Goal: Task Accomplishment & Management: Use online tool/utility

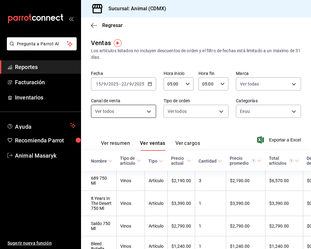
click at [149, 111] on body "Pregunta a Parrot AI Reportes Facturación Inventarios Ayuda Recomienda Parrot A…" at bounding box center [155, 124] width 311 height 249
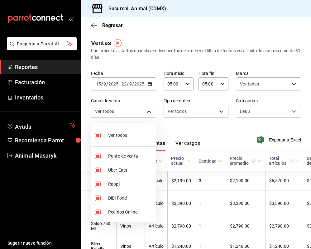
click at [198, 128] on div at bounding box center [155, 124] width 311 height 249
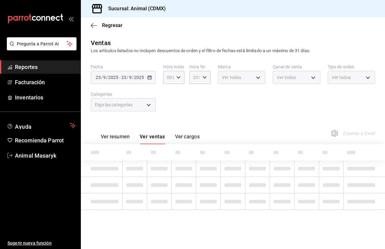
type input "05:00"
type input "402f9c95-7a53-4da6-a730-eb06d8b4d608"
type input "cb0f6aec-1481-4e37-861c-bab9b3a65b14"
type input "PARROT,UBER_EATS,RAPPI,DIDI_FOOD,ONLINE"
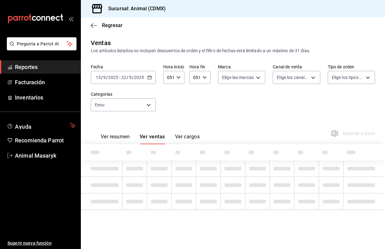
type input "ad44a823-99d3-4372-a913-4cf57f2a9ac0,b8ee5ff1-85c8-4a81-aa51-555e6c8ba0c6,EXTER…"
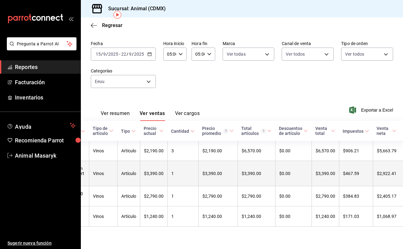
scroll to position [0, 27]
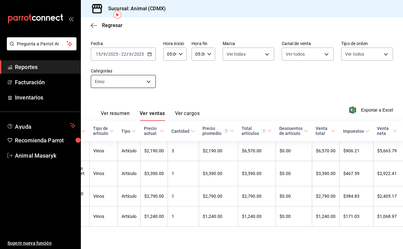
click at [150, 73] on body "Pregunta a Parrot AI Reportes Facturación Inventarios Ayuda Recomienda Parrot A…" at bounding box center [201, 124] width 403 height 249
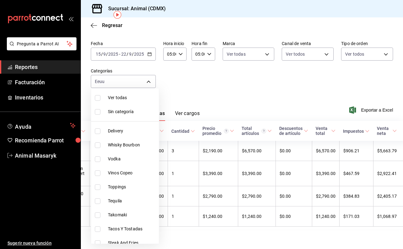
scroll to position [0, 0]
click at [109, 99] on span "Ver todas" at bounding box center [132, 98] width 49 height 7
type input "281688af-6220-48ae-86b9-ca5e6f63eb3e,2ffeebaa-176c-4024-95f8-553ffecca8da,37769…"
checkbox input "true"
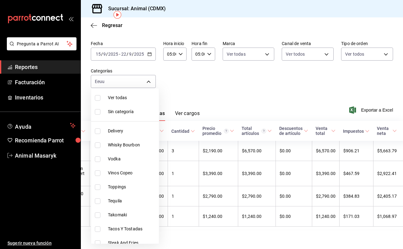
checkbox input "true"
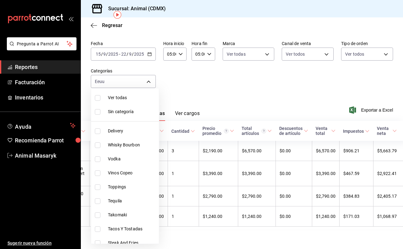
checkbox input "true"
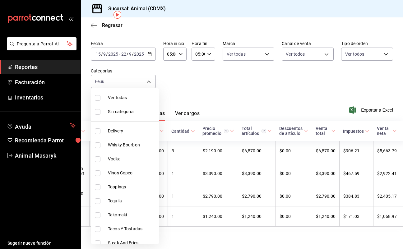
checkbox input "true"
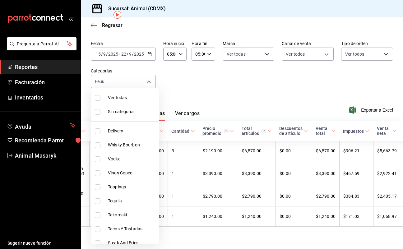
checkbox input "true"
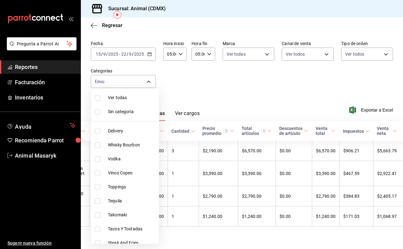
checkbox input "true"
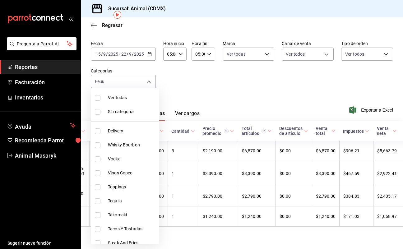
checkbox input "true"
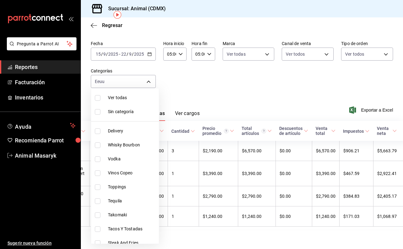
checkbox input "true"
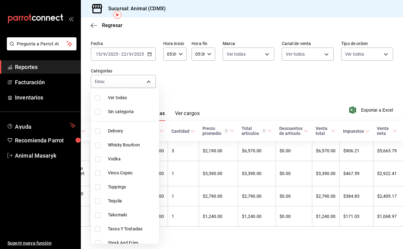
checkbox input "true"
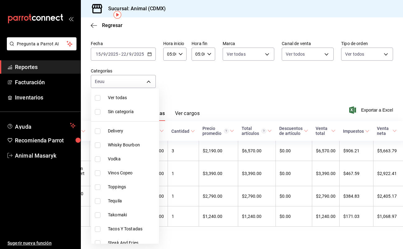
checkbox input "true"
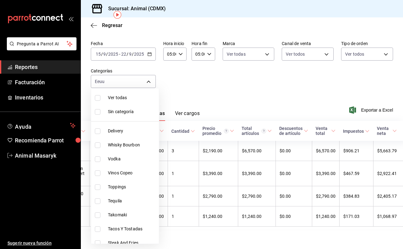
checkbox input "true"
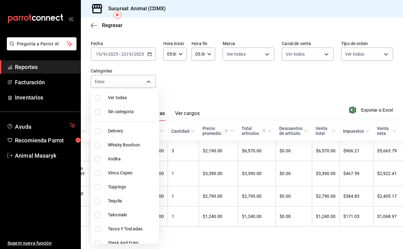
checkbox input "true"
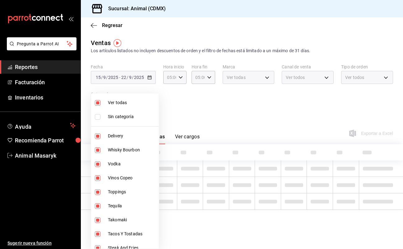
click at [109, 99] on li "Ver todas" at bounding box center [125, 103] width 68 height 14
checkbox input "false"
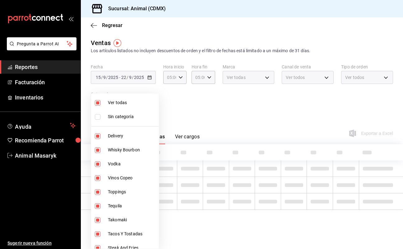
checkbox input "false"
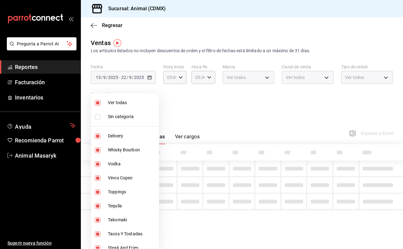
checkbox input "false"
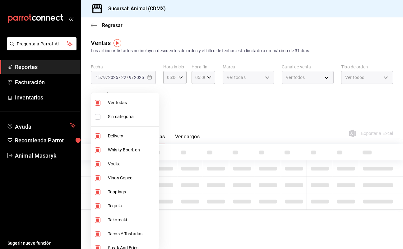
checkbox input "false"
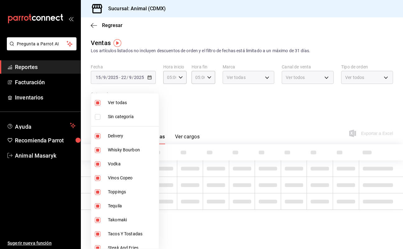
checkbox input "false"
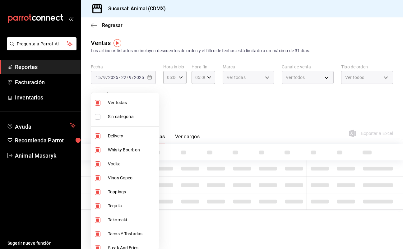
checkbox input "false"
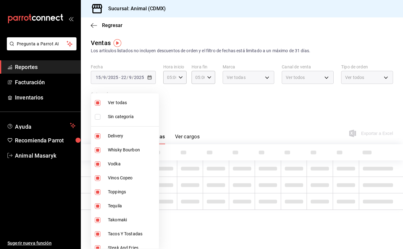
checkbox input "false"
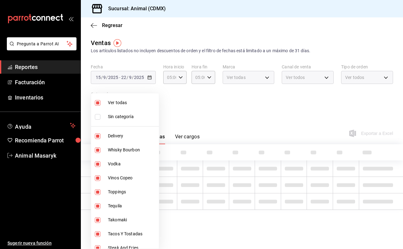
checkbox input "false"
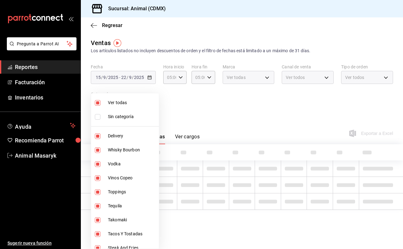
checkbox input "false"
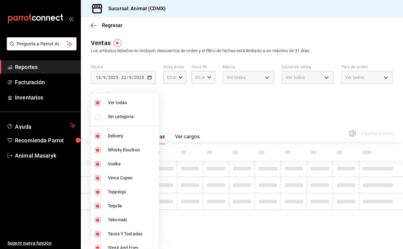
checkbox input "false"
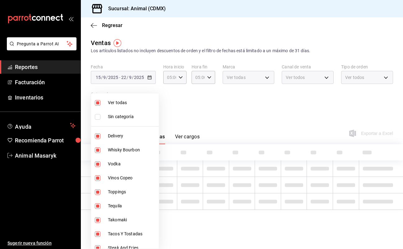
checkbox input "false"
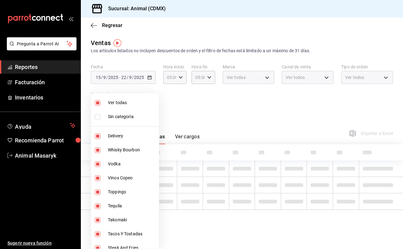
checkbox input "false"
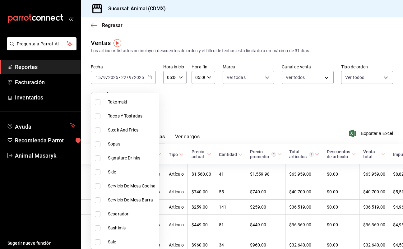
scroll to position [122, 0]
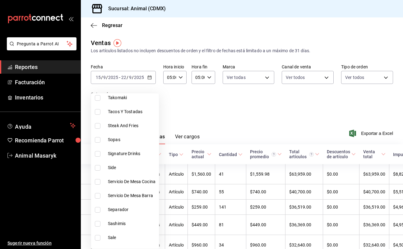
click at [132, 153] on span "Signature Drinks" at bounding box center [132, 154] width 49 height 7
type input "5c100383-0995-4928-ac5d-10ee9c0e08e5"
checkbox input "true"
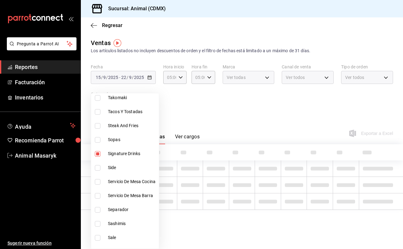
click at [291, 120] on div at bounding box center [201, 124] width 403 height 249
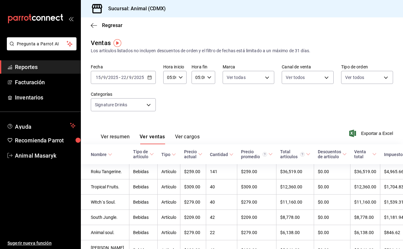
click at [117, 138] on button "Ver resumen" at bounding box center [115, 139] width 29 height 11
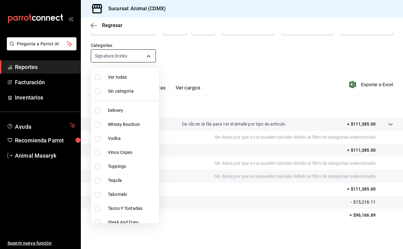
click at [149, 57] on body "Pregunta a Parrot AI Reportes Facturación Inventarios Ayuda Recomienda Parrot A…" at bounding box center [201, 124] width 403 height 249
click at [125, 76] on span "Ver todas" at bounding box center [132, 77] width 49 height 7
type input "281688af-6220-48ae-86b9-ca5e6f63eb3e,2ffeebaa-176c-4024-95f8-553ffecca8da,37769…"
checkbox input "true"
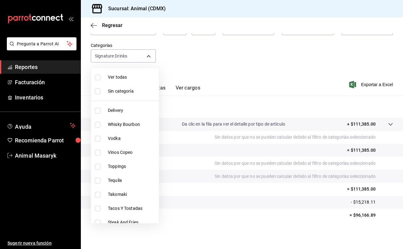
checkbox input "true"
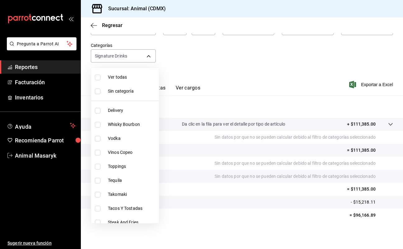
checkbox input "true"
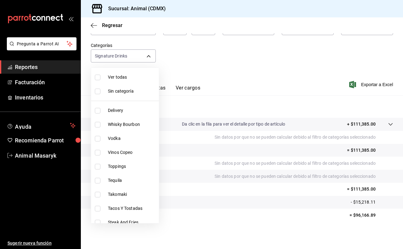
checkbox input "true"
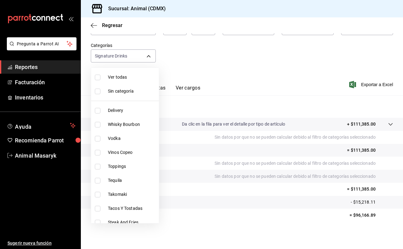
checkbox input "true"
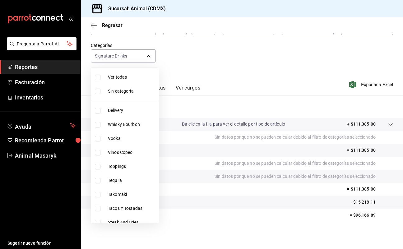
checkbox input "true"
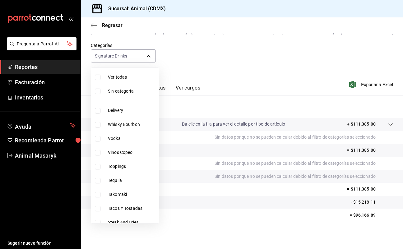
checkbox input "true"
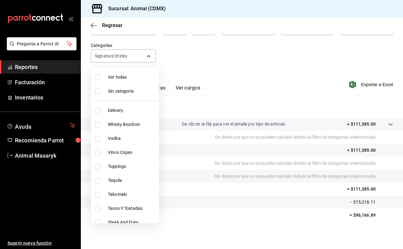
checkbox input "true"
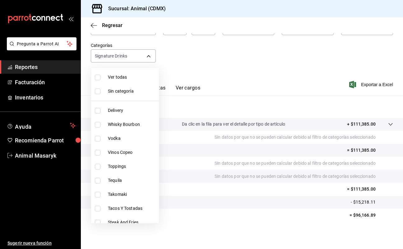
checkbox input "true"
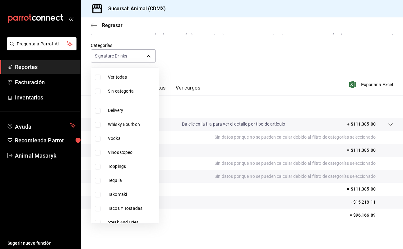
checkbox input "true"
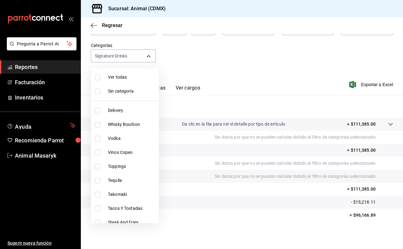
checkbox input "true"
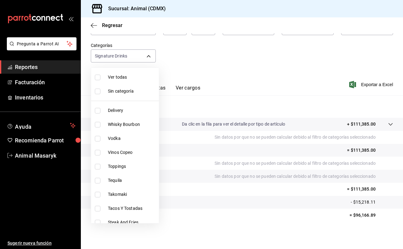
checkbox input "true"
click at [125, 76] on span "Ver todas" at bounding box center [132, 77] width 49 height 7
checkbox input "false"
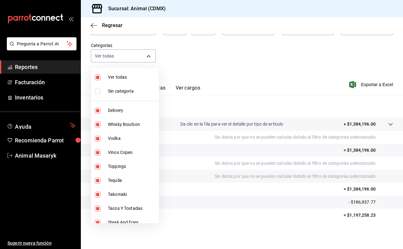
checkbox input "false"
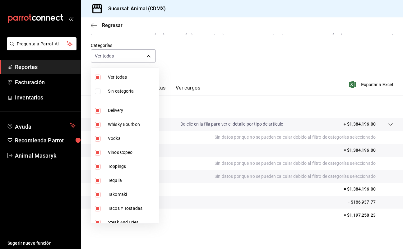
checkbox input "false"
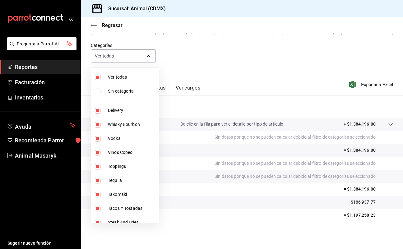
checkbox input "false"
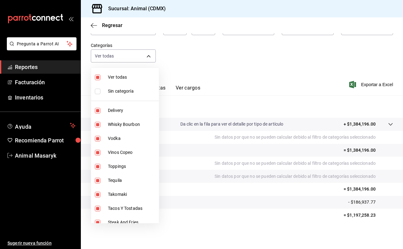
checkbox input "false"
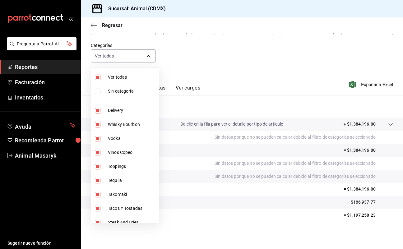
checkbox input "false"
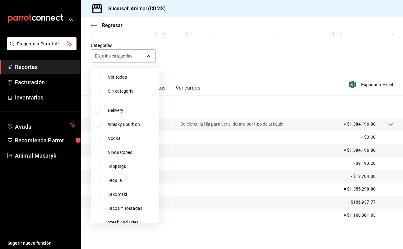
click at [129, 125] on span "Whisky Bourbon" at bounding box center [132, 124] width 49 height 7
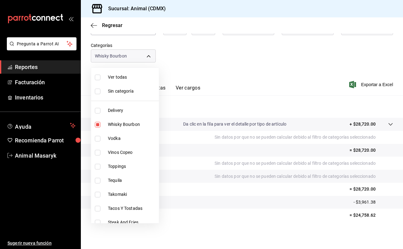
click at [129, 136] on span "Vodka" at bounding box center [132, 138] width 49 height 7
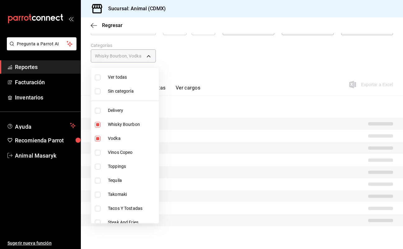
click at [126, 161] on li "Toppings" at bounding box center [125, 167] width 68 height 14
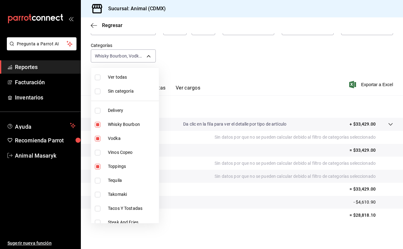
click at [126, 166] on span "Toppings" at bounding box center [132, 166] width 49 height 7
click at [126, 183] on span "Tequila" at bounding box center [132, 180] width 49 height 7
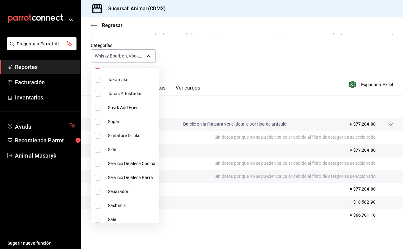
scroll to position [124, 0]
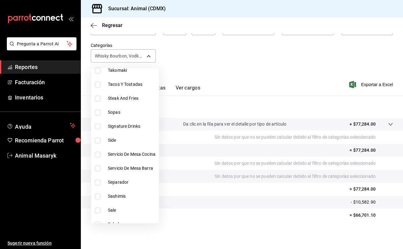
click at [133, 123] on li "Signature Drinks" at bounding box center [125, 127] width 68 height 14
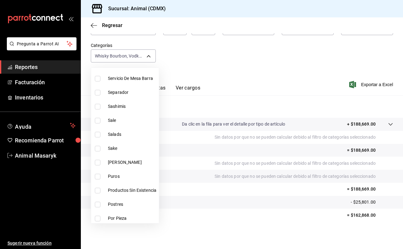
scroll to position [216, 0]
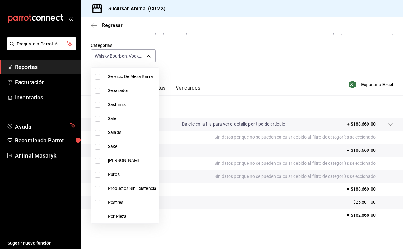
click at [128, 151] on li "Sake" at bounding box center [125, 147] width 68 height 14
click at [129, 161] on span "[PERSON_NAME]" at bounding box center [132, 160] width 49 height 7
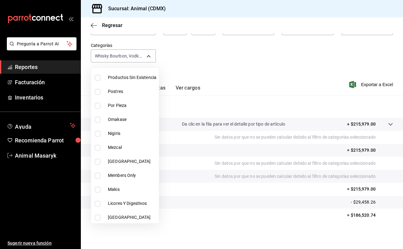
scroll to position [329, 0]
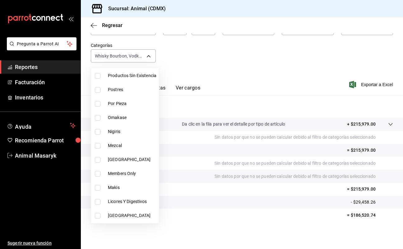
click at [125, 148] on span "Mezcal" at bounding box center [132, 146] width 49 height 7
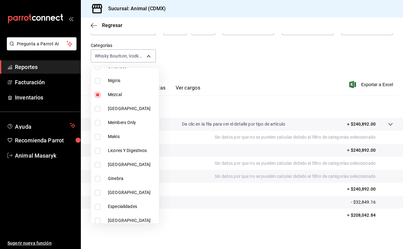
scroll to position [381, 0]
click at [128, 150] on span "Licores Y Digestivos" at bounding box center [132, 150] width 49 height 7
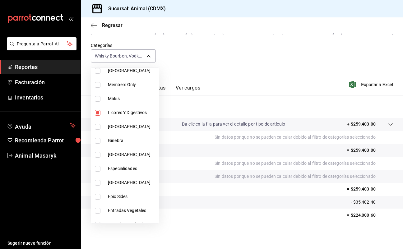
scroll to position [419, 0]
click at [129, 145] on li "Ginebra" at bounding box center [125, 140] width 68 height 14
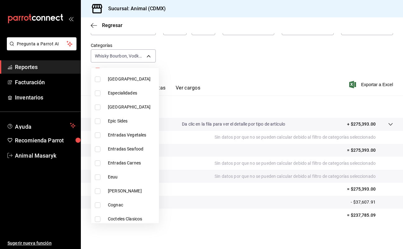
scroll to position [497, 0]
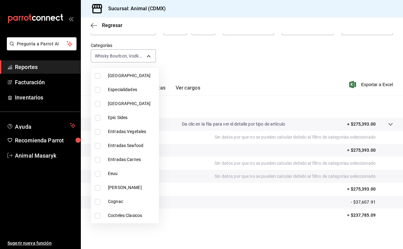
click at [131, 203] on span "Cognac" at bounding box center [132, 202] width 49 height 7
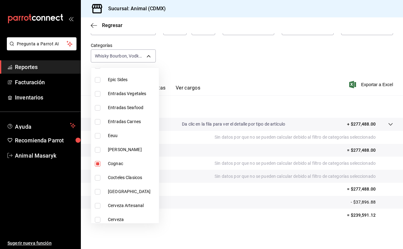
scroll to position [540, 0]
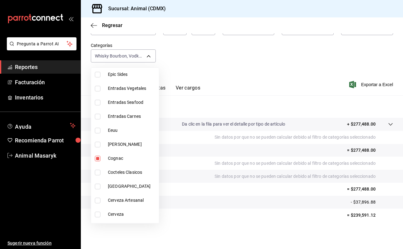
click at [129, 176] on span "Cocteles Clasicos" at bounding box center [132, 172] width 49 height 7
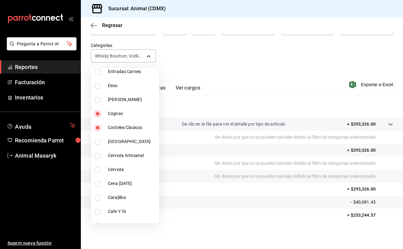
scroll to position [603, 0]
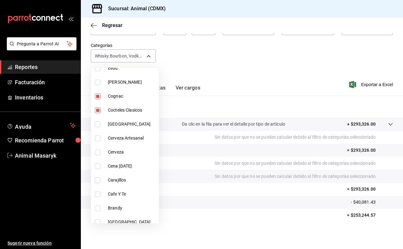
click at [125, 154] on span "Cerveza" at bounding box center [132, 152] width 49 height 7
click at [124, 180] on span "Carajillos" at bounding box center [132, 180] width 49 height 7
click at [124, 195] on span "Cafe Y Te" at bounding box center [132, 194] width 49 height 7
click at [124, 209] on span "Brandy" at bounding box center [132, 208] width 49 height 7
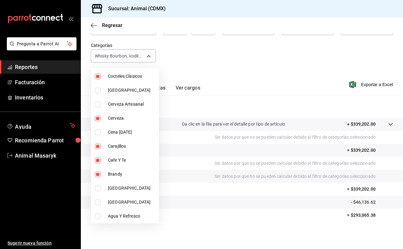
scroll to position [636, 0]
click at [129, 219] on span "Agua Y Refresco" at bounding box center [132, 216] width 49 height 7
click at [197, 67] on div at bounding box center [201, 124] width 403 height 249
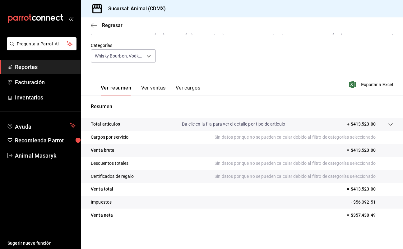
click at [153, 57] on body "Pregunta a Parrot AI Reportes Facturación Inventarios Ayuda Recomienda Parrot A…" at bounding box center [201, 124] width 403 height 249
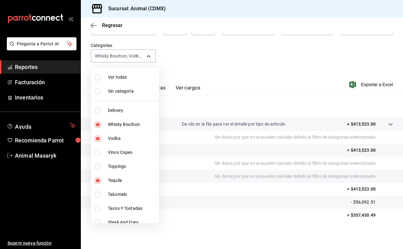
click at [120, 82] on li "Ver todas" at bounding box center [125, 77] width 68 height 14
click at [211, 63] on div at bounding box center [201, 124] width 403 height 249
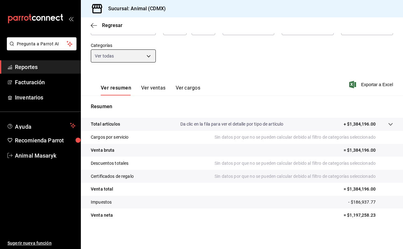
scroll to position [49, 0]
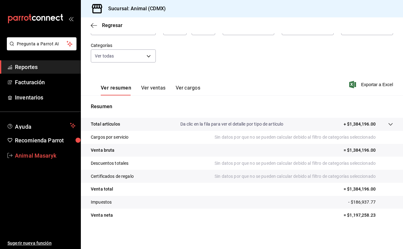
click at [52, 150] on link "Animal Masaryk" at bounding box center [40, 155] width 81 height 13
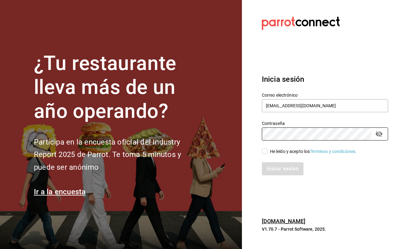
click at [265, 151] on input "He leído y acepto los Términos y condiciones." at bounding box center [265, 152] width 6 height 6
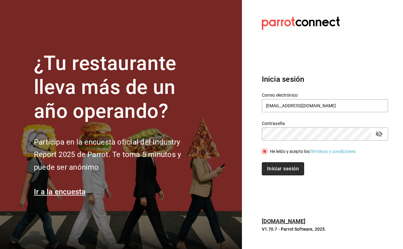
click at [275, 166] on button "Iniciar sesión" at bounding box center [283, 168] width 42 height 13
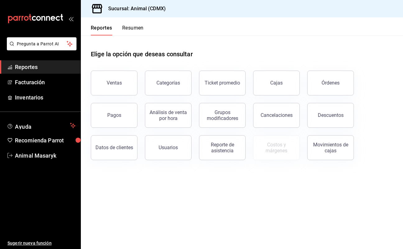
click at [170, 35] on header "Reportes Resumen" at bounding box center [242, 26] width 322 height 18
click at [129, 72] on button "Ventas" at bounding box center [114, 83] width 47 height 25
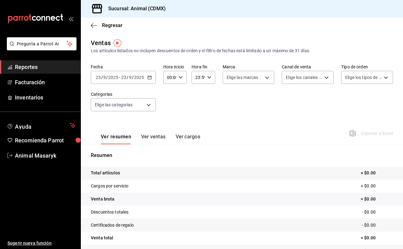
click at [146, 76] on div "2025-09-23 23 / 9 / 2025 - 2025-09-23 23 / 9 / 2025" at bounding box center [123, 77] width 65 height 13
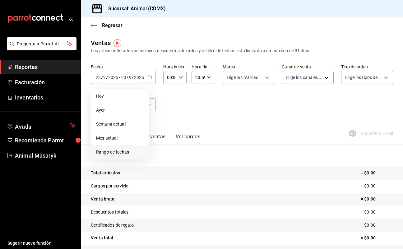
click at [117, 151] on span "Rango de fechas" at bounding box center [120, 152] width 48 height 7
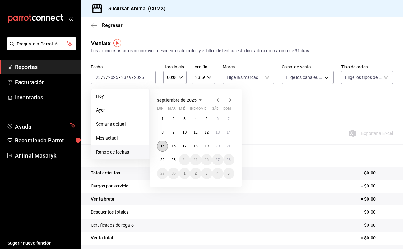
click at [165, 145] on button "15" at bounding box center [162, 146] width 11 height 11
click at [165, 156] on button "22" at bounding box center [162, 159] width 11 height 11
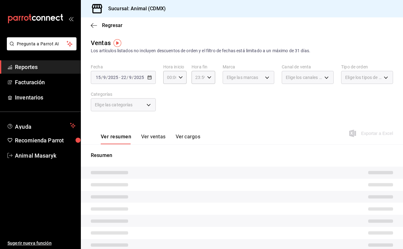
click at [188, 71] on div "Hora inicio 00:00 Hora inicio Hora fin 23:59 Hora fin" at bounding box center [189, 74] width 52 height 20
click at [183, 76] on div "00:00 Hora inicio" at bounding box center [174, 77] width 23 height 13
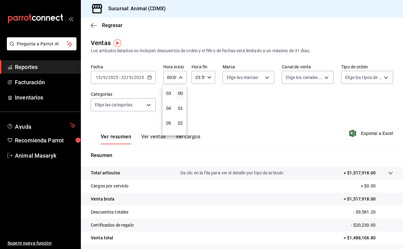
scroll to position [48, 0]
click at [168, 121] on span "05" at bounding box center [169, 120] width 2 height 5
type input "05:00"
click at [210, 79] on div at bounding box center [201, 124] width 403 height 249
click at [210, 77] on \(Stroke\) "button" at bounding box center [209, 77] width 4 height 2
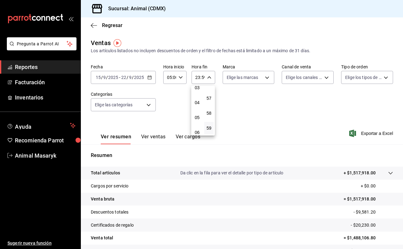
scroll to position [52, 0]
click at [198, 119] on span "05" at bounding box center [197, 116] width 2 height 5
click at [210, 95] on span "00" at bounding box center [209, 93] width 2 height 5
type input "05:00"
click at [265, 77] on div at bounding box center [201, 124] width 403 height 249
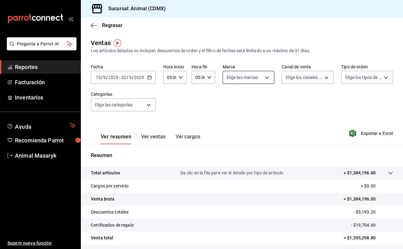
click at [267, 78] on body "Pregunta a Parrot AI Reportes Facturación Inventarios Ayuda Recomienda Parrot A…" at bounding box center [201, 124] width 403 height 249
click at [263, 92] on li "Ver todas" at bounding box center [248, 101] width 51 height 18
type input "cb0f6aec-1481-4e37-861c-bab9b3a65b14"
checkbox input "true"
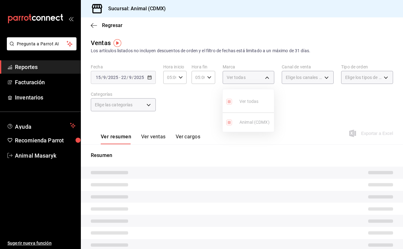
click at [332, 77] on div at bounding box center [201, 124] width 403 height 249
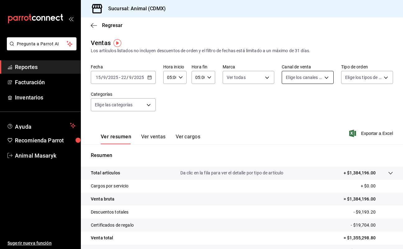
click at [328, 77] on body "Pregunta a Parrot AI Reportes Facturación Inventarios Ayuda Recomienda Parrot A…" at bounding box center [201, 124] width 403 height 249
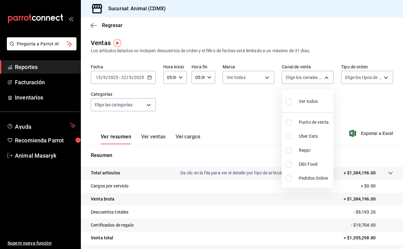
click at [315, 106] on div "Ver todos" at bounding box center [302, 100] width 32 height 13
type input "PARROT,UBER_EATS,RAPPI,DIDI_FOOD,ONLINE"
checkbox input "true"
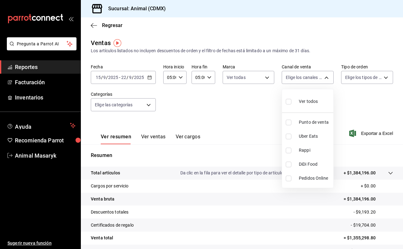
checkbox input "true"
click at [383, 77] on div at bounding box center [201, 124] width 403 height 249
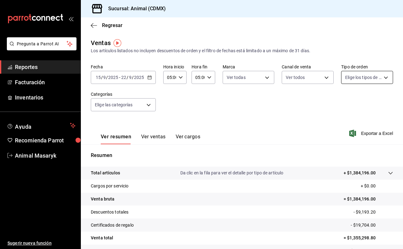
click at [387, 79] on body "Pregunta a Parrot AI Reportes Facturación Inventarios Ayuda Recomienda Parrot A…" at bounding box center [201, 124] width 403 height 249
click at [356, 106] on div "Ver todos" at bounding box center [361, 100] width 32 height 13
type input "ad44a823-99d3-4372-a913-4cf57f2a9ac0,b8ee5ff1-85c8-4a81-aa51-555e6c8ba0c6,EXTER…"
checkbox input "true"
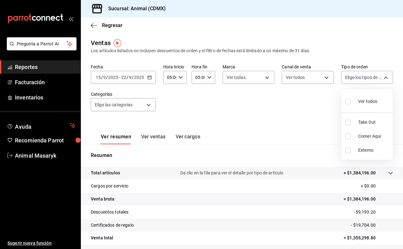
checkbox input "true"
click at [146, 106] on div at bounding box center [201, 124] width 403 height 249
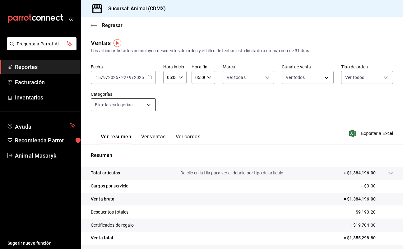
click at [151, 106] on body "Pregunta a Parrot AI Reportes Facturación Inventarios Ayuda Recomienda Parrot A…" at bounding box center [201, 124] width 403 height 249
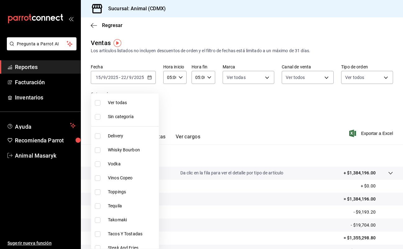
click at [133, 98] on li "Ver todas" at bounding box center [125, 103] width 68 height 14
type input "281688af-6220-48ae-86b9-ca5e6f63eb3e,2ffeebaa-176c-4024-95f8-553ffecca8da,37769…"
checkbox input "true"
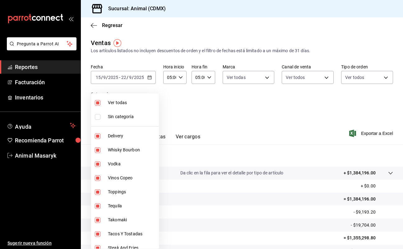
checkbox input "true"
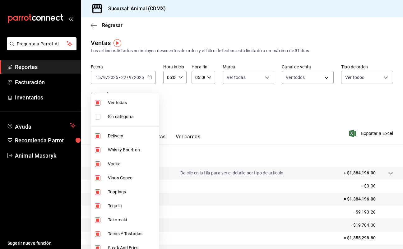
checkbox input "true"
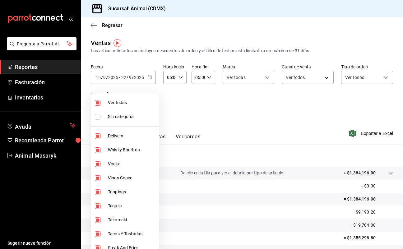
checkbox input "true"
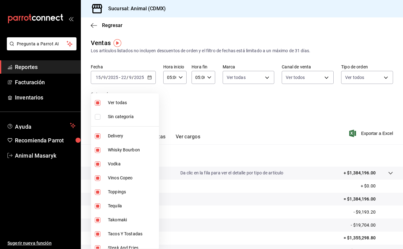
checkbox input "true"
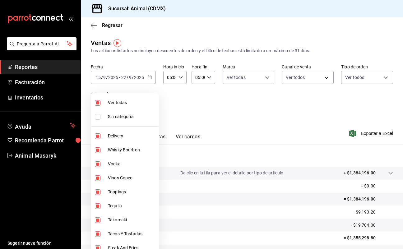
checkbox input "true"
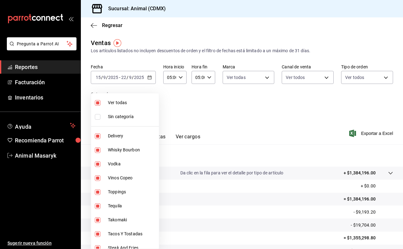
checkbox input "true"
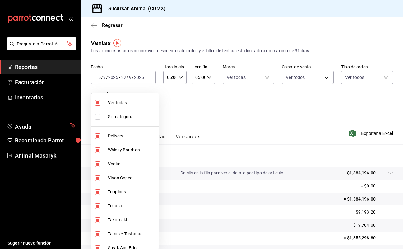
checkbox input "true"
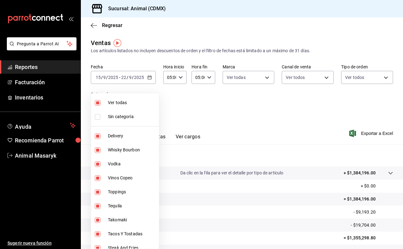
checkbox input "true"
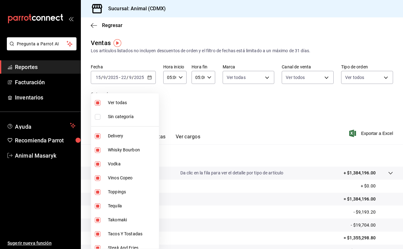
checkbox input "true"
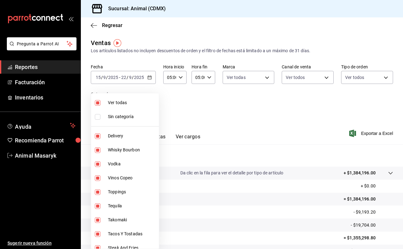
checkbox input "true"
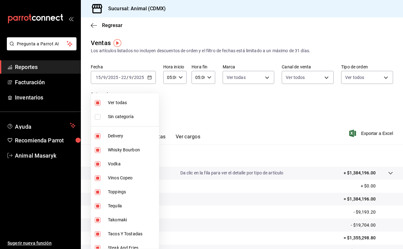
checkbox input "true"
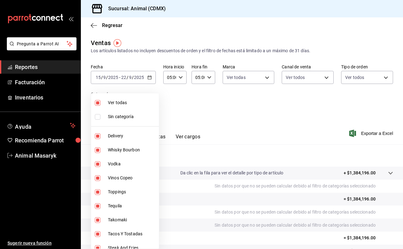
click at [222, 102] on div at bounding box center [201, 124] width 403 height 249
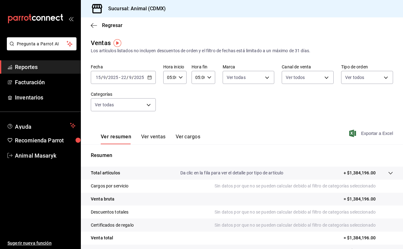
click at [372, 133] on span "Exportar a Excel" at bounding box center [372, 133] width 43 height 7
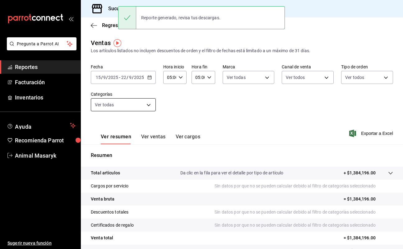
click at [151, 106] on body "Pregunta a Parrot AI Reportes Facturación Inventarios Ayuda Recomienda Parrot A…" at bounding box center [201, 124] width 403 height 249
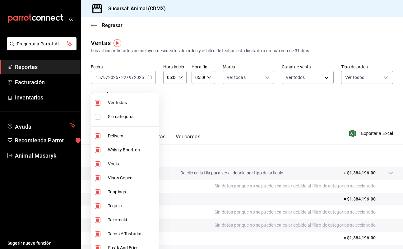
click at [117, 150] on span "Whisky Bourbon" at bounding box center [132, 150] width 49 height 7
type input "281688af-6220-48ae-86b9-ca5e6f63eb3e,37769cf4-dc78-44ce-a526-e9646600cae9,09350…"
checkbox input "false"
click at [121, 164] on span "Vodka" at bounding box center [132, 164] width 49 height 7
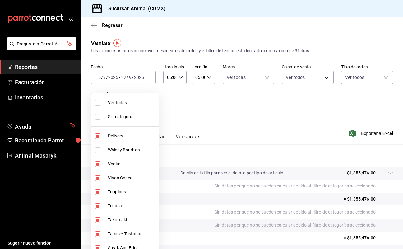
type input "281688af-6220-48ae-86b9-ca5e6f63eb3e,0935040b-234d-4818-8034-77968b9fe449,6755d…"
checkbox input "false"
click at [122, 178] on span "Vinos Copeo" at bounding box center [132, 178] width 49 height 7
type input "281688af-6220-48ae-86b9-ca5e6f63eb3e,6755d557-05bc-4d29-83de-2e203c7f1c90,f508f…"
checkbox input "false"
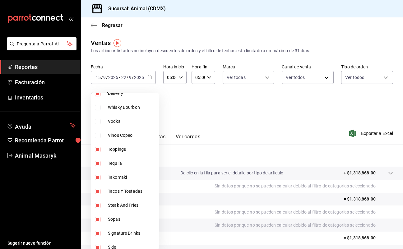
scroll to position [48, 0]
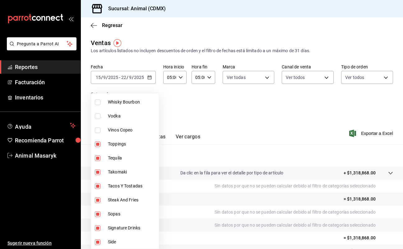
click at [125, 161] on span "Tequila" at bounding box center [132, 158] width 49 height 7
type input "281688af-6220-48ae-86b9-ca5e6f63eb3e,6755d557-05bc-4d29-83de-2e203c7f1c90,b440d…"
checkbox input "false"
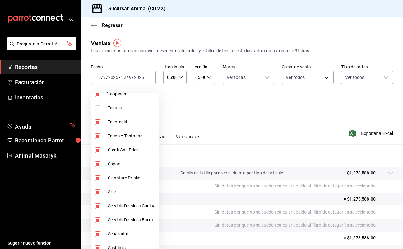
scroll to position [102, 0]
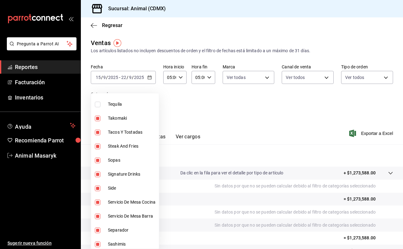
click at [129, 174] on span "Signature Drinks" at bounding box center [132, 174] width 49 height 7
type input "281688af-6220-48ae-86b9-ca5e6f63eb3e,6755d557-05bc-4d29-83de-2e203c7f1c90,b440d…"
checkbox input "false"
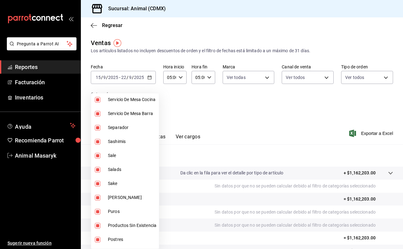
scroll to position [208, 0]
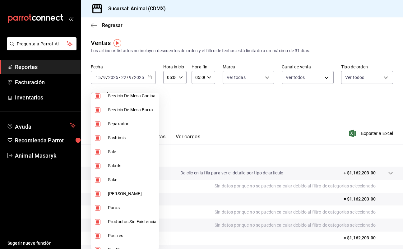
click at [124, 183] on span "Sake" at bounding box center [132, 180] width 49 height 7
type input "281688af-6220-48ae-86b9-ca5e6f63eb3e,6755d557-05bc-4d29-83de-2e203c7f1c90,b440d…"
checkbox input "false"
click at [124, 198] on li "[PERSON_NAME]" at bounding box center [125, 194] width 68 height 14
type input "281688af-6220-48ae-86b9-ca5e6f63eb3e,6755d557-05bc-4d29-83de-2e203c7f1c90,b440d…"
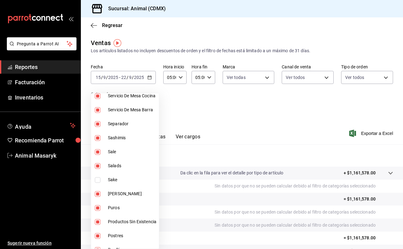
checkbox input "false"
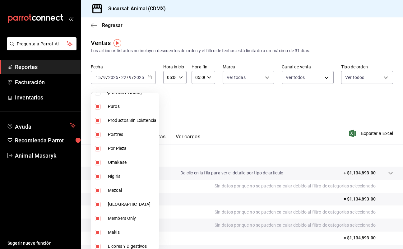
scroll to position [318, 0]
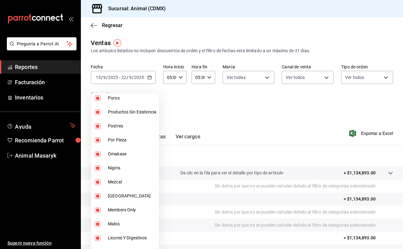
click at [128, 180] on span "Mezcal" at bounding box center [132, 182] width 49 height 7
type input "281688af-6220-48ae-86b9-ca5e6f63eb3e,6755d557-05bc-4d29-83de-2e203c7f1c90,b440d…"
checkbox input "false"
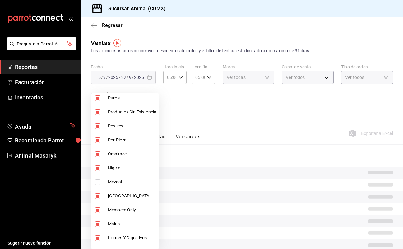
click at [128, 196] on span "[GEOGRAPHIC_DATA]" at bounding box center [132, 196] width 49 height 7
type input "281688af-6220-48ae-86b9-ca5e6f63eb3e,6755d557-05bc-4d29-83de-2e203c7f1c90,b440d…"
checkbox input "false"
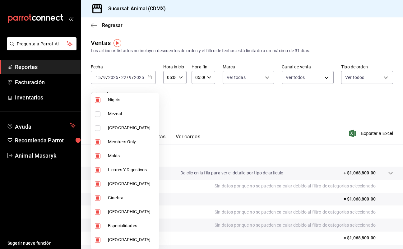
scroll to position [389, 0]
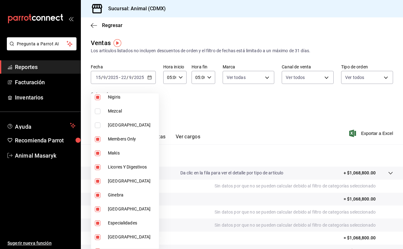
click at [133, 165] on span "Licores Y Digestivos" at bounding box center [132, 167] width 49 height 7
type input "281688af-6220-48ae-86b9-ca5e6f63eb3e,6755d557-05bc-4d29-83de-2e203c7f1c90,b440d…"
checkbox input "false"
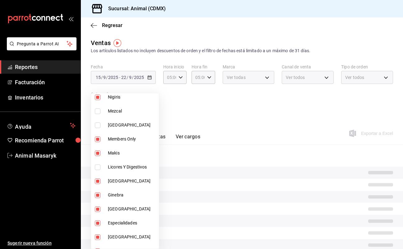
click at [129, 181] on span "[GEOGRAPHIC_DATA]" at bounding box center [132, 181] width 49 height 7
type input "281688af-6220-48ae-86b9-ca5e6f63eb3e,6755d557-05bc-4d29-83de-2e203c7f1c90,b440d…"
checkbox input "false"
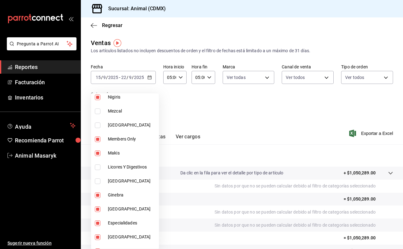
click at [128, 202] on li "[GEOGRAPHIC_DATA]" at bounding box center [125, 209] width 68 height 14
type input "281688af-6220-48ae-86b9-ca5e6f63eb3e,6755d557-05bc-4d29-83de-2e203c7f1c90,b440d…"
checkbox input "false"
click at [128, 195] on span "Ginebra" at bounding box center [132, 195] width 49 height 7
type input "281688af-6220-48ae-86b9-ca5e6f63eb3e,6755d557-05bc-4d29-83de-2e203c7f1c90,b440d…"
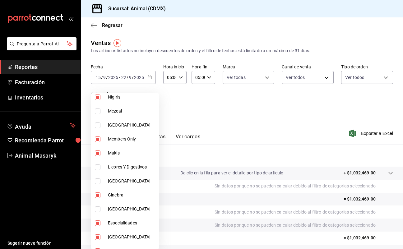
checkbox input "false"
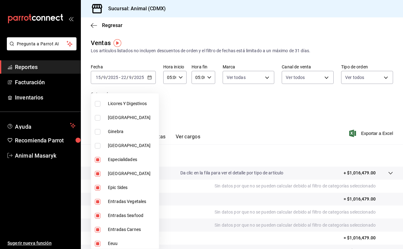
scroll to position [456, 0]
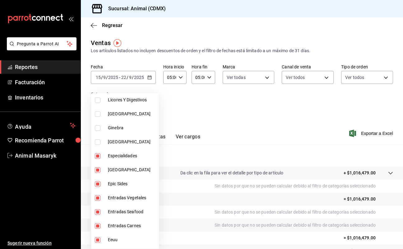
click at [127, 171] on span "[GEOGRAPHIC_DATA]" at bounding box center [132, 170] width 49 height 7
type input "281688af-6220-48ae-86b9-ca5e6f63eb3e,6755d557-05bc-4d29-83de-2e203c7f1c90,b440d…"
checkbox input "false"
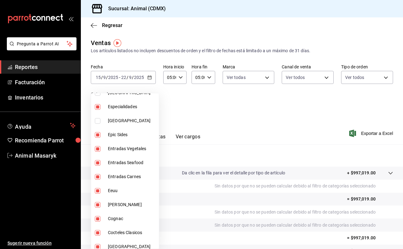
scroll to position [508, 0]
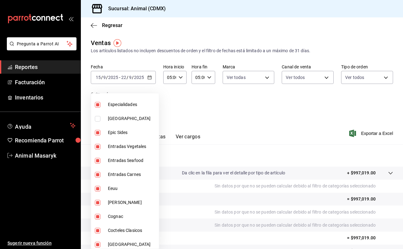
click at [124, 191] on span "Eeuu" at bounding box center [132, 188] width 49 height 7
type input "281688af-6220-48ae-86b9-ca5e6f63eb3e,6755d557-05bc-4d29-83de-2e203c7f1c90,b440d…"
checkbox input "false"
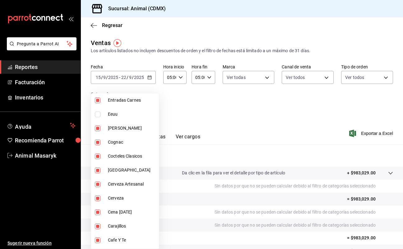
scroll to position [585, 0]
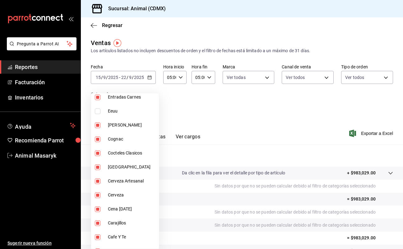
click at [121, 143] on li "Cognac" at bounding box center [125, 139] width 68 height 14
type input "281688af-6220-48ae-86b9-ca5e6f63eb3e,6755d557-05bc-4d29-83de-2e203c7f1c90,b440d…"
checkbox input "false"
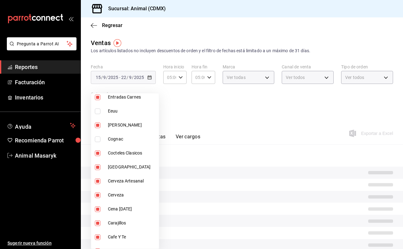
click at [124, 154] on span "Cocteles Clasicos" at bounding box center [132, 153] width 49 height 7
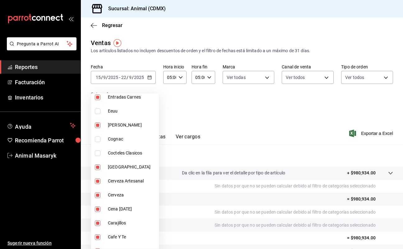
type input "281688af-6220-48ae-86b9-ca5e6f63eb3e,6755d557-05bc-4d29-83de-2e203c7f1c90,b440d…"
checkbox input "false"
click at [123, 168] on span "[GEOGRAPHIC_DATA]" at bounding box center [132, 167] width 49 height 7
type input "281688af-6220-48ae-86b9-ca5e6f63eb3e,6755d557-05bc-4d29-83de-2e203c7f1c90,b440d…"
checkbox input "false"
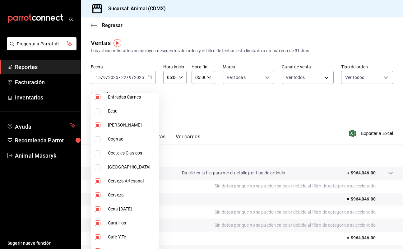
click at [125, 184] on span "Cerveza Artesanal" at bounding box center [132, 181] width 49 height 7
type input "281688af-6220-48ae-86b9-ca5e6f63eb3e,6755d557-05bc-4d29-83de-2e203c7f1c90,b440d…"
checkbox input "false"
click at [124, 196] on span "Cerveza" at bounding box center [132, 195] width 49 height 7
type input "281688af-6220-48ae-86b9-ca5e6f63eb3e,6755d557-05bc-4d29-83de-2e203c7f1c90,b440d…"
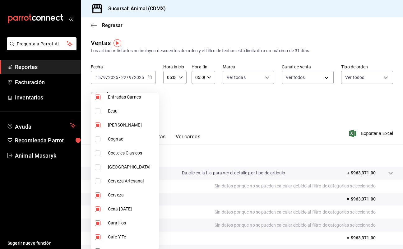
checkbox input "false"
click at [129, 224] on span "Carajillos" at bounding box center [132, 223] width 49 height 7
type input "281688af-6220-48ae-86b9-ca5e6f63eb3e,6755d557-05bc-4d29-83de-2e203c7f1c90,b440d…"
checkbox input "false"
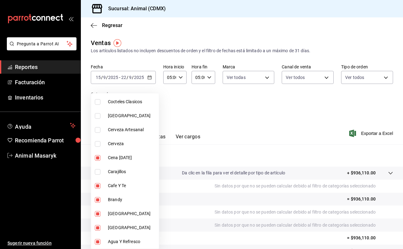
scroll to position [636, 0]
click at [124, 185] on span "Cafe Y Te" at bounding box center [132, 186] width 49 height 7
type input "281688af-6220-48ae-86b9-ca5e6f63eb3e,6755d557-05bc-4d29-83de-2e203c7f1c90,b440d…"
checkbox input "false"
click at [124, 202] on span "Brandy" at bounding box center [132, 200] width 49 height 7
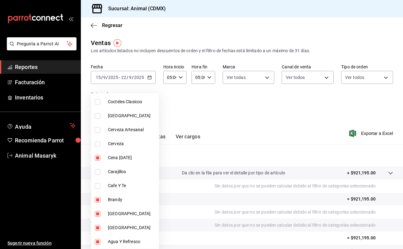
type input "281688af-6220-48ae-86b9-ca5e6f63eb3e,6755d557-05bc-4d29-83de-2e203c7f1c90,b440d…"
checkbox input "false"
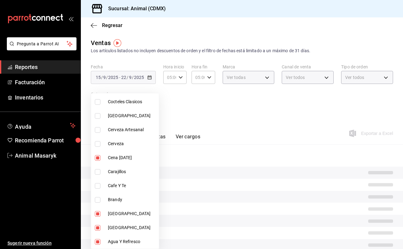
click at [125, 216] on span "[GEOGRAPHIC_DATA]" at bounding box center [132, 214] width 49 height 7
type input "281688af-6220-48ae-86b9-ca5e6f63eb3e,6755d557-05bc-4d29-83de-2e203c7f1c90,b440d…"
checkbox input "false"
click at [126, 228] on span "[GEOGRAPHIC_DATA]" at bounding box center [132, 228] width 49 height 7
type input "281688af-6220-48ae-86b9-ca5e6f63eb3e,6755d557-05bc-4d29-83de-2e203c7f1c90,b440d…"
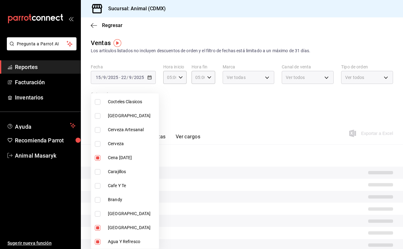
checkbox input "false"
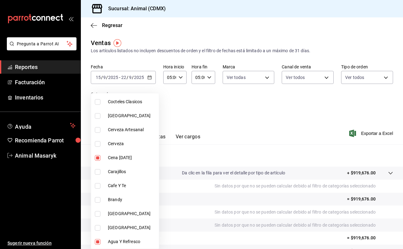
click at [129, 242] on span "Agua Y Refresco" at bounding box center [132, 242] width 49 height 7
type input "281688af-6220-48ae-86b9-ca5e6f63eb3e,6755d557-05bc-4d29-83de-2e203c7f1c90,b440d…"
checkbox input "false"
click at [369, 130] on div at bounding box center [201, 124] width 403 height 249
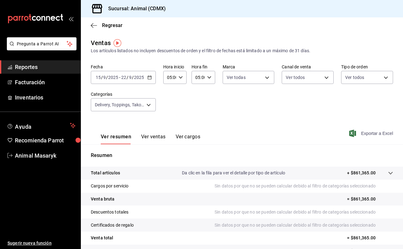
click at [367, 132] on span "Exportar a Excel" at bounding box center [372, 133] width 43 height 7
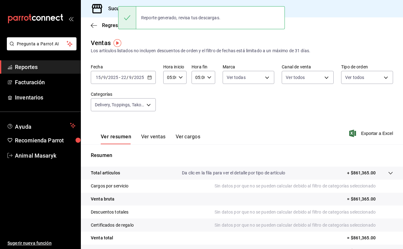
click at [255, 121] on div "Ver resumen Ver ventas Ver cargos Exportar a Excel" at bounding box center [242, 132] width 322 height 26
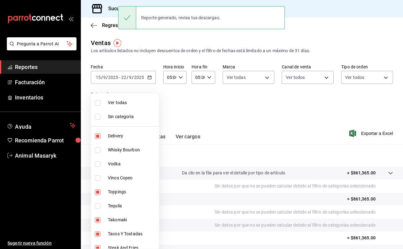
click at [149, 106] on body "Pregunta a Parrot AI Reportes Facturación Inventarios Ayuda Recomienda Parrot A…" at bounding box center [201, 124] width 403 height 249
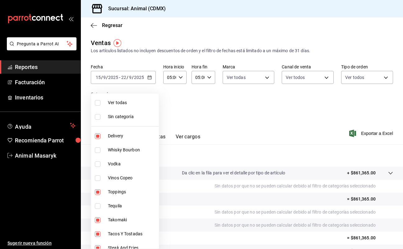
click at [119, 139] on span "Delivery" at bounding box center [132, 136] width 49 height 7
type input "6755d557-05bc-4d29-83de-2e203c7f1c90,b440db1b-262f-4461-8c76-289683a358cd,e7a34…"
checkbox input "false"
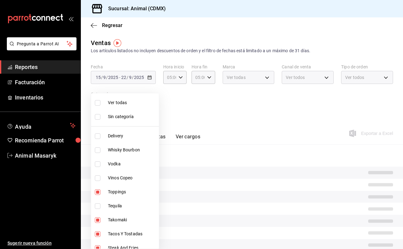
click at [120, 152] on span "Whisky Bourbon" at bounding box center [132, 150] width 49 height 7
type input "6755d557-05bc-4d29-83de-2e203c7f1c90,b440db1b-262f-4461-8c76-289683a358cd,e7a34…"
checkbox input "true"
click at [119, 169] on li "Vodka" at bounding box center [125, 164] width 68 height 14
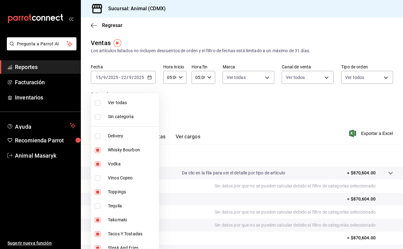
type input "6755d557-05bc-4d29-83de-2e203c7f1c90,b440db1b-262f-4461-8c76-289683a358cd,e7a34…"
checkbox input "true"
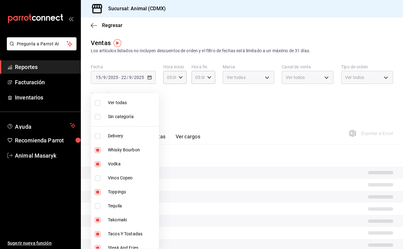
click at [120, 178] on span "Vinos Copeo" at bounding box center [132, 178] width 49 height 7
type input "6755d557-05bc-4d29-83de-2e203c7f1c90,b440db1b-262f-4461-8c76-289683a358cd,e7a34…"
checkbox input "true"
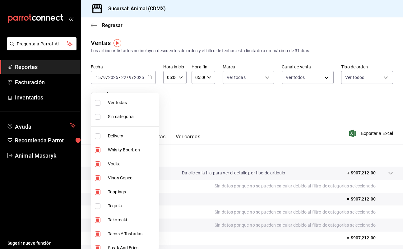
click at [115, 176] on span "Vinos Copeo" at bounding box center [132, 178] width 49 height 7
type input "6755d557-05bc-4d29-83de-2e203c7f1c90,b440db1b-262f-4461-8c76-289683a358cd,e7a34…"
checkbox input "false"
click at [115, 189] on li "Toppings" at bounding box center [125, 192] width 68 height 14
type input "b440db1b-262f-4461-8c76-289683a358cd,e7a34caa-3002-4df6-af7e-35e4466dbacf,a8103…"
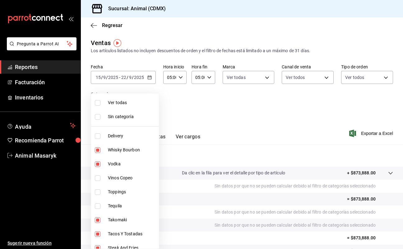
checkbox input "false"
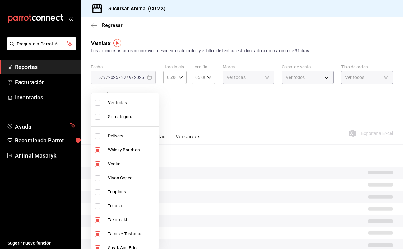
click at [115, 202] on li "Tequila" at bounding box center [125, 206] width 68 height 14
type input "b440db1b-262f-4461-8c76-289683a358cd,e7a34caa-3002-4df6-af7e-35e4466dbacf,a8103…"
checkbox input "true"
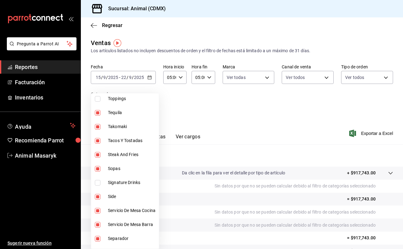
scroll to position [97, 0]
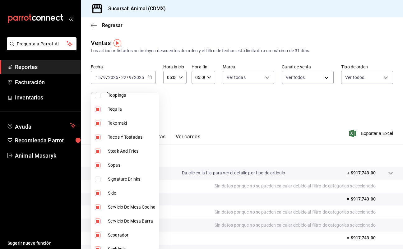
click at [117, 127] on li "Takomaki" at bounding box center [125, 123] width 68 height 14
type input "e7a34caa-3002-4df6-af7e-35e4466dbacf,a8103cca-f4b4-42bd-97b9-43c33775c787,364a8…"
checkbox input "false"
click at [118, 137] on span "Tacos Y Tostadas" at bounding box center [132, 137] width 49 height 7
type input "a8103cca-f4b4-42bd-97b9-43c33775c787,364a8aaa-0d6f-4eb5-a140-27e8ed7d645c,60882…"
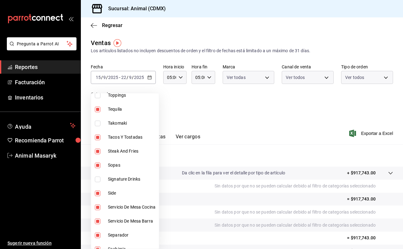
checkbox input "false"
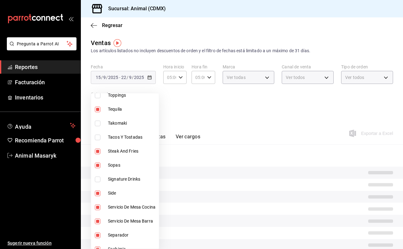
click at [119, 152] on span "Steak And Fries" at bounding box center [132, 151] width 49 height 7
type input "364a8aaa-0d6f-4eb5-a140-27e8ed7d645c,60882e8f-c6b2-4055-995c-c1d8f4330abf,49e97…"
checkbox input "false"
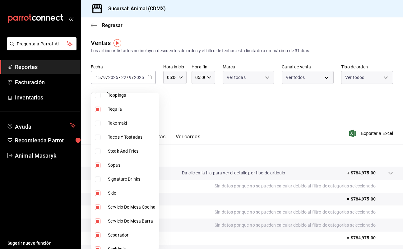
click at [119, 165] on span "Sopas" at bounding box center [132, 165] width 49 height 7
type input "60882e8f-c6b2-4055-995c-c1d8f4330abf,49e979bd-2c91-4153-84d6-9f4767aac246,27716…"
checkbox input "false"
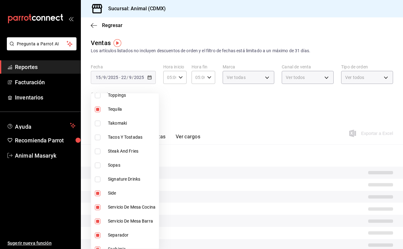
click at [119, 176] on span "Signature Drinks" at bounding box center [132, 179] width 49 height 7
type input "60882e8f-c6b2-4055-995c-c1d8f4330abf,49e979bd-2c91-4153-84d6-9f4767aac246,27716…"
checkbox input "true"
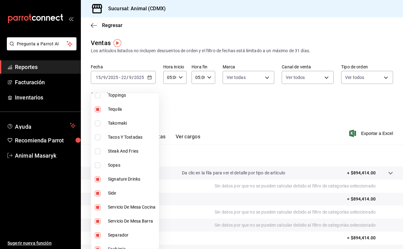
click at [119, 195] on span "Side" at bounding box center [132, 193] width 49 height 7
type input "49e979bd-2c91-4153-84d6-9f4767aac246,27716f26-89a8-4498-b264-df9e8b7d7ada,958e8…"
checkbox input "false"
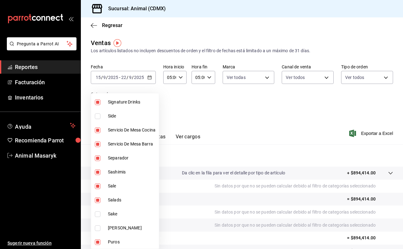
scroll to position [178, 0]
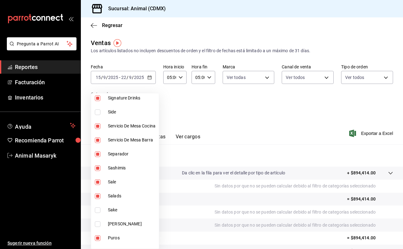
click at [123, 129] on span "Servicio De Mesa Cocina" at bounding box center [132, 126] width 49 height 7
type input "27716f26-89a8-4498-b264-df9e8b7d7ada,958e8677-6e59-4090-b583-ad95463d08e3,966bc…"
checkbox input "false"
click at [123, 143] on span "Servicio De Mesa Barra" at bounding box center [132, 140] width 49 height 7
type input "958e8677-6e59-4090-b583-ad95463d08e3,966bcf7c-3512-42a2-8e08-b8149fea86a5,635ef…"
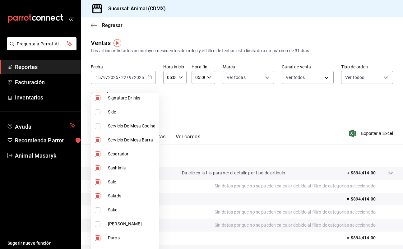
checkbox input "false"
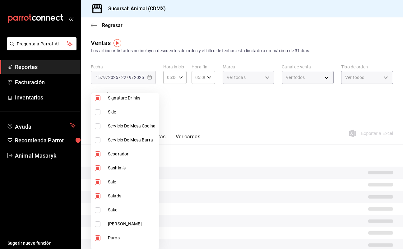
click at [121, 159] on li "Separador" at bounding box center [125, 154] width 68 height 14
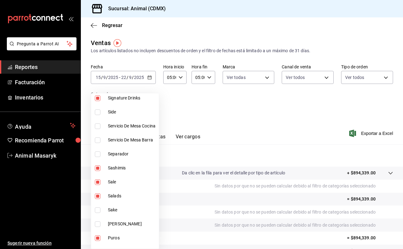
type input "966bcf7c-3512-42a2-8e08-b8149fea86a5,635ef193-4f07-42f1-bfc6-7f2bb1021da7,a5646…"
checkbox input "false"
click at [119, 173] on li "Sashimis" at bounding box center [125, 168] width 68 height 14
type input "635ef193-4f07-42f1-bfc6-7f2bb1021da7,a564655c-90ce-4b0a-9275-b31e71cfb3e5,a4ab4…"
checkbox input "false"
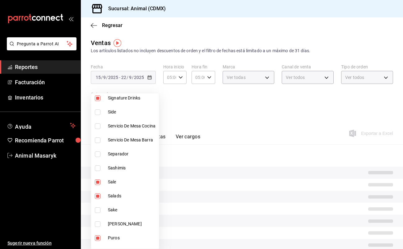
click at [116, 183] on span "Sale" at bounding box center [132, 182] width 49 height 7
type input "a564655c-90ce-4b0a-9275-b31e71cfb3e5,a4ab4b07-e04d-4dd0-9e23-dcfb285a8e6e,1a630…"
checkbox input "false"
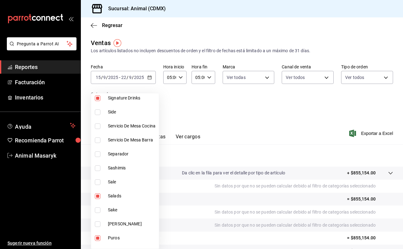
click at [116, 199] on span "Salads" at bounding box center [132, 196] width 49 height 7
type input "a4ab4b07-e04d-4dd0-9e23-dcfb285a8e6e,1a63078d-8c04-4851-a996-f00d1bbc4095,f42d4…"
checkbox input "false"
click at [115, 211] on span "Sake" at bounding box center [132, 210] width 49 height 7
type input "a4ab4b07-e04d-4dd0-9e23-dcfb285a8e6e,1a63078d-8c04-4851-a996-f00d1bbc4095,f42d4…"
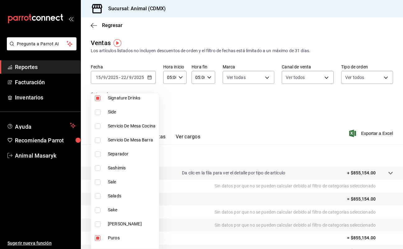
checkbox input "true"
click at [115, 226] on span "[PERSON_NAME]" at bounding box center [132, 224] width 49 height 7
type input "a4ab4b07-e04d-4dd0-9e23-dcfb285a8e6e,1a63078d-8c04-4851-a996-f00d1bbc4095,f42d4…"
checkbox input "true"
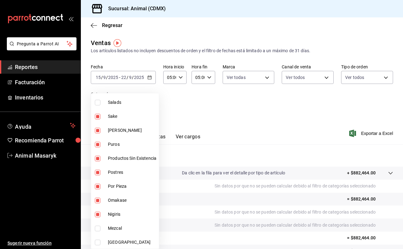
scroll to position [275, 0]
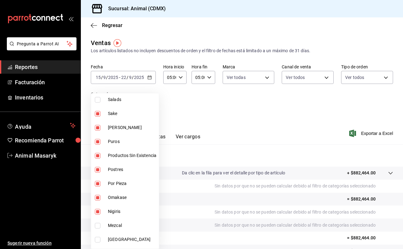
click at [118, 139] on span "Puros" at bounding box center [132, 142] width 49 height 7
type input "1a63078d-8c04-4851-a996-f00d1bbc4095,f42d4622-f9b8-459c-8cdf-8e211b50ca07,cfbfa…"
checkbox input "false"
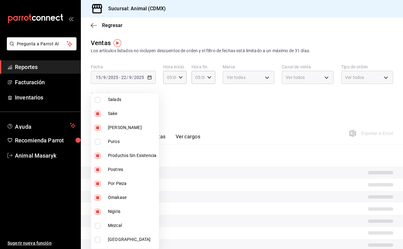
click at [120, 155] on span "Productos Sin Existencia" at bounding box center [132, 156] width 49 height 7
type input "f42d4622-f9b8-459c-8cdf-8e211b50ca07,cfbfaddf-1d8e-49ac-b726-170912ecdb78,16e54…"
checkbox input "false"
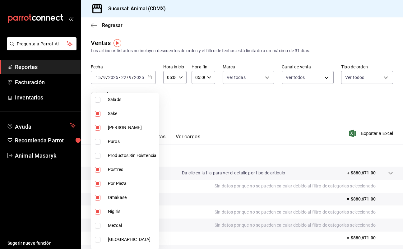
click at [120, 155] on span "Productos Sin Existencia" at bounding box center [132, 156] width 49 height 7
type input "f42d4622-f9b8-459c-8cdf-8e211b50ca07,cfbfaddf-1d8e-49ac-b726-170912ecdb78,16e54…"
checkbox input "true"
click at [121, 172] on span "Postres" at bounding box center [132, 170] width 49 height 7
type input "cfbfaddf-1d8e-49ac-b726-170912ecdb78,16e54567-7f6b-41e6-a77a-a8ba7d8b1d6f,2e240…"
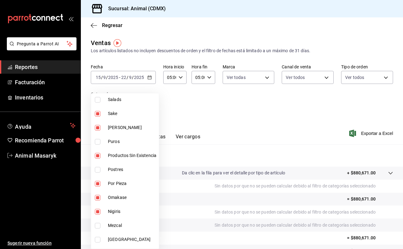
checkbox input "false"
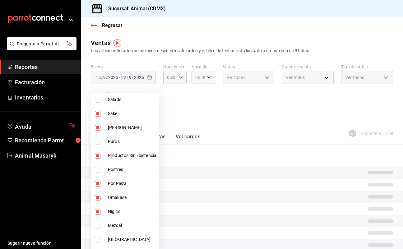
click at [123, 186] on span "Por Pieza" at bounding box center [132, 184] width 49 height 7
type input "16e54567-7f6b-41e6-a77a-a8ba7d8b1d6f,2e240ac1-3cac-4e5b-a1c8-e5ca77e4e8c8,8b900…"
checkbox input "false"
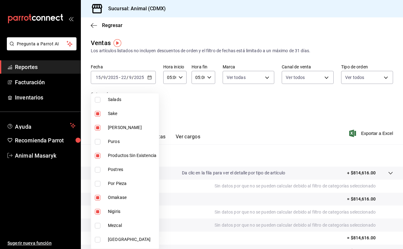
click at [123, 204] on li "Omakase" at bounding box center [125, 198] width 68 height 14
type input "2e240ac1-3cac-4e5b-a1c8-e5ca77e4e8c8,8b900379-d0f6-47eb-88a6-22aa6d11c952,9f003…"
checkbox input "false"
click at [123, 214] on span "Nigiris" at bounding box center [132, 212] width 49 height 7
type input "8b900379-d0f6-47eb-88a6-22aa6d11c952,9f00373a-b576-4ac4-ae1c-79a7b7491ccf,1ac97…"
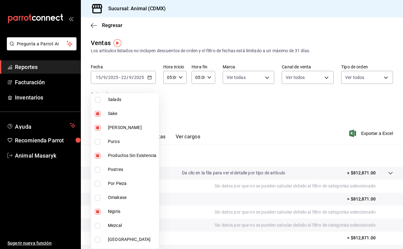
checkbox input "false"
click at [122, 226] on span "Mezcal" at bounding box center [132, 226] width 49 height 7
type input "8b900379-d0f6-47eb-88a6-22aa6d11c952,9f00373a-b576-4ac4-ae1c-79a7b7491ccf,1ac97…"
checkbox input "true"
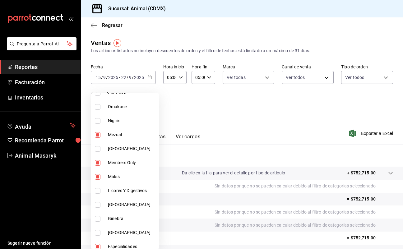
scroll to position [369, 0]
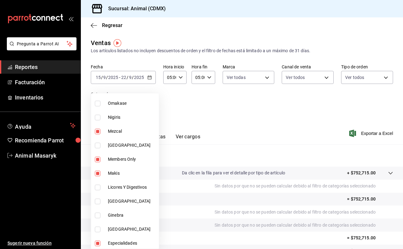
click at [115, 147] on span "[GEOGRAPHIC_DATA]" at bounding box center [132, 145] width 49 height 7
type input "8b900379-d0f6-47eb-88a6-22aa6d11c952,9f00373a-b576-4ac4-ae1c-79a7b7491ccf,1ac97…"
checkbox input "true"
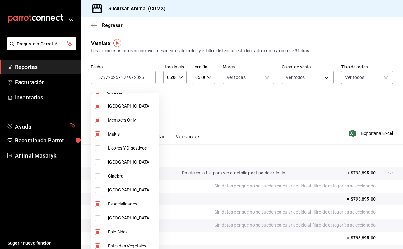
scroll to position [411, 0]
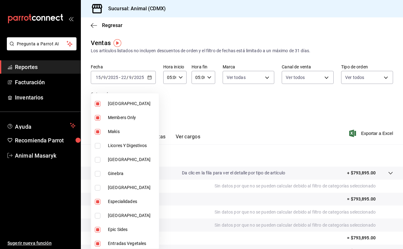
click at [105, 160] on li "[GEOGRAPHIC_DATA]" at bounding box center [125, 160] width 68 height 14
type input "8b900379-d0f6-47eb-88a6-22aa6d11c952,9f00373a-b576-4ac4-ae1c-79a7b7491ccf,1ac97…"
checkbox input "true"
click at [105, 174] on li "Ginebra" at bounding box center [125, 174] width 68 height 14
type input "8b900379-d0f6-47eb-88a6-22aa6d11c952,9f00373a-b576-4ac4-ae1c-79a7b7491ccf,1ac97…"
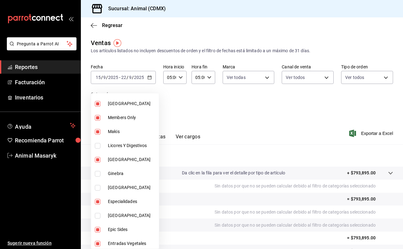
checkbox input "true"
click at [106, 189] on li "[GEOGRAPHIC_DATA]" at bounding box center [125, 188] width 68 height 14
type input "8b900379-d0f6-47eb-88a6-22aa6d11c952,9f00373a-b576-4ac4-ae1c-79a7b7491ccf,1ac97…"
checkbox input "true"
click at [117, 216] on span "[GEOGRAPHIC_DATA]" at bounding box center [132, 216] width 49 height 7
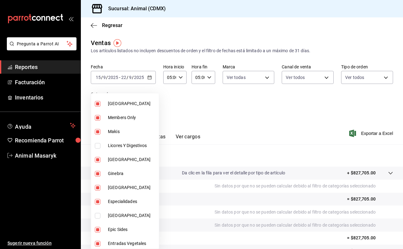
type input "8b900379-d0f6-47eb-88a6-22aa6d11c952,9f00373a-b576-4ac4-ae1c-79a7b7491ccf,1ac97…"
checkbox input "true"
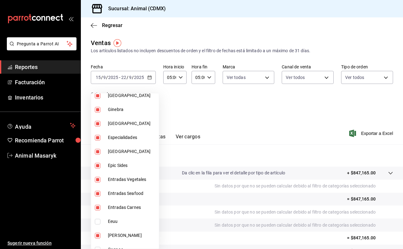
scroll to position [476, 0]
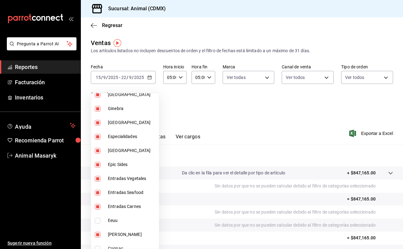
click at [372, 131] on div at bounding box center [201, 124] width 403 height 249
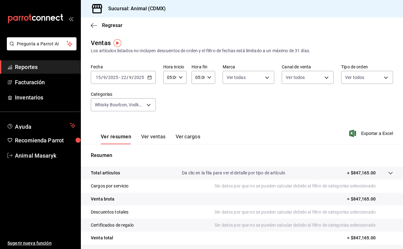
click at [372, 134] on div "Ver todas Sin categoría Delivery Whisky Bourbon Vodka Vinos Copeo Toppings Tequ…" at bounding box center [201, 124] width 403 height 249
click at [360, 134] on span "Exportar a Excel" at bounding box center [372, 133] width 43 height 7
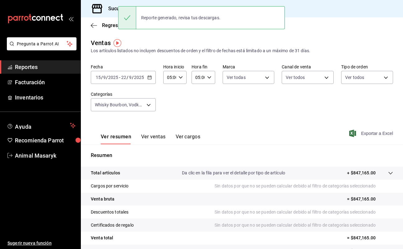
click at [361, 134] on span "Exportar a Excel" at bounding box center [372, 133] width 43 height 7
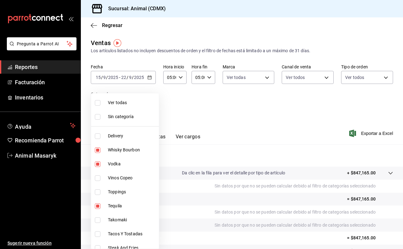
click at [150, 107] on body "Pregunta a Parrot AI Reportes Facturación Inventarios Ayuda Recomienda Parrot A…" at bounding box center [201, 124] width 403 height 249
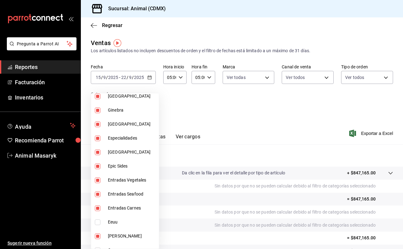
scroll to position [477, 0]
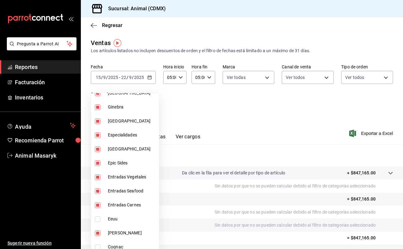
click at [133, 135] on span "Especialidades" at bounding box center [132, 135] width 49 height 7
type input "8b900379-d0f6-47eb-88a6-22aa6d11c952,9f00373a-b576-4ac4-ae1c-79a7b7491ccf,a85cc…"
checkbox input "false"
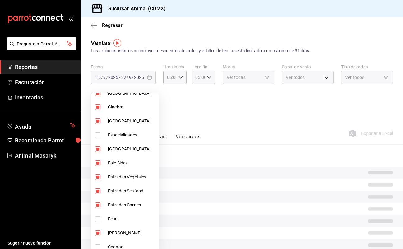
click at [129, 167] on li "Epic Sides" at bounding box center [125, 163] width 68 height 14
type input "8b900379-d0f6-47eb-88a6-22aa6d11c952,9f00373a-b576-4ac4-ae1c-79a7b7491ccf,7fe00…"
checkbox input "false"
click at [129, 178] on span "Entradas Vegetales" at bounding box center [132, 177] width 49 height 7
type input "8b900379-d0f6-47eb-88a6-22aa6d11c952,9f00373a-b576-4ac4-ae1c-79a7b7491ccf,bc464…"
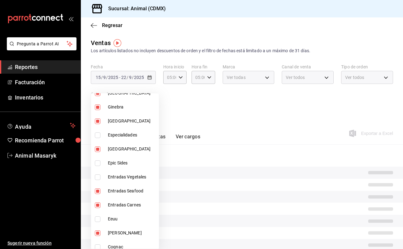
checkbox input "false"
click at [128, 192] on span "Entradas Seafood" at bounding box center [132, 191] width 49 height 7
click at [127, 204] on span "Entradas Carnes" at bounding box center [132, 205] width 49 height 7
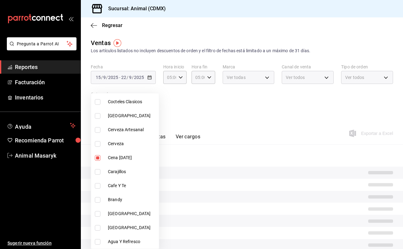
scroll to position [636, 0]
click at [270, 106] on div at bounding box center [201, 124] width 403 height 249
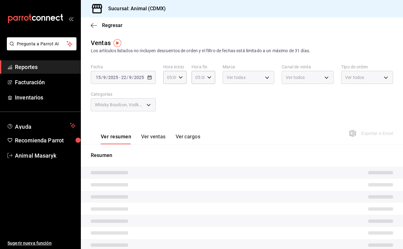
click at [232, 114] on div "Fecha 2025-09-15 15 / 9 / 2025 - 2025-09-22 22 / 9 / 2025 Hora inicio 05:00 Hor…" at bounding box center [242, 91] width 303 height 55
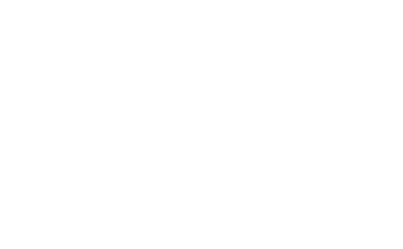
drag, startPoint x: 384, startPoint y: 79, endPoint x: 136, endPoint y: 35, distance: 252.0
click at [136, 2] on html at bounding box center [201, 1] width 403 height 2
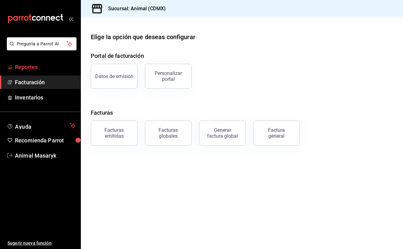
click at [43, 64] on span "Reportes" at bounding box center [45, 67] width 61 height 8
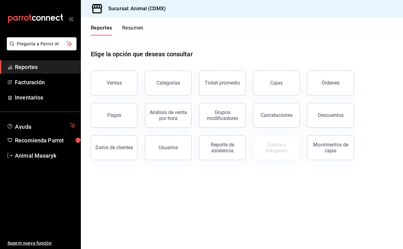
click at [139, 103] on div "Análisis de venta por hora" at bounding box center [165, 112] width 54 height 32
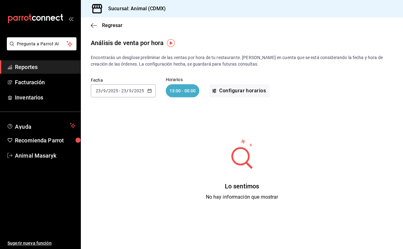
click at [54, 61] on link "Reportes" at bounding box center [40, 66] width 81 height 13
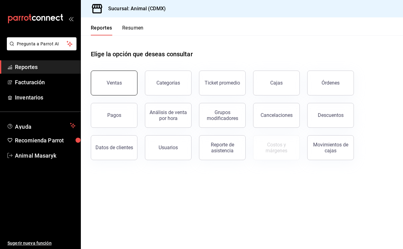
click at [103, 74] on button "Ventas" at bounding box center [114, 83] width 47 height 25
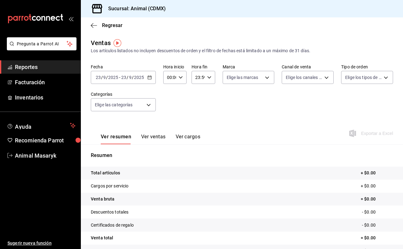
click at [146, 75] on div "[DATE] [DATE] - [DATE] [DATE]" at bounding box center [123, 77] width 65 height 13
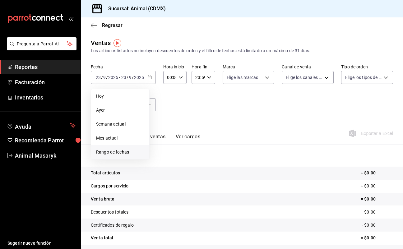
click at [109, 147] on li "Rango de fechas" at bounding box center [120, 152] width 58 height 14
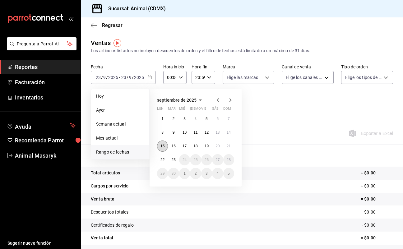
click at [163, 151] on button "15" at bounding box center [162, 146] width 11 height 11
click at [165, 162] on button "22" at bounding box center [162, 159] width 11 height 11
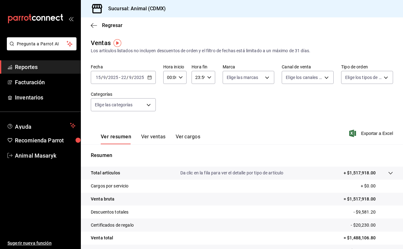
click at [181, 83] on div "00:00 Hora inicio" at bounding box center [174, 77] width 23 height 13
click at [168, 115] on span "05" at bounding box center [169, 113] width 2 height 5
type input "05:00"
click at [211, 81] on div at bounding box center [201, 124] width 403 height 249
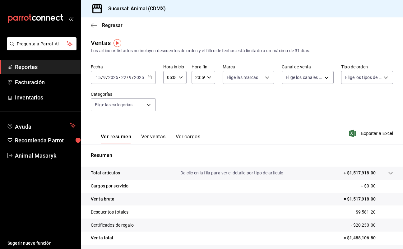
click at [211, 81] on div "23:59 Hora fin" at bounding box center [203, 77] width 23 height 13
click at [200, 96] on button "00" at bounding box center [197, 93] width 9 height 12
type input "00:59"
click at [150, 104] on div at bounding box center [201, 124] width 403 height 249
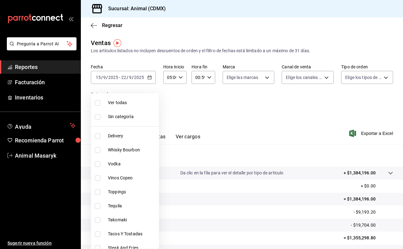
click at [150, 104] on body "Pregunta a Parrot AI Reportes Facturación Inventarios Ayuda Recomienda Parrot A…" at bounding box center [201, 124] width 403 height 249
click at [129, 105] on span "Ver todas" at bounding box center [132, 103] width 49 height 7
type input "281688af-6220-48ae-86b9-ca5e6f63eb3e,2ffeebaa-176c-4024-95f8-553ffecca8da,37769…"
checkbox input "true"
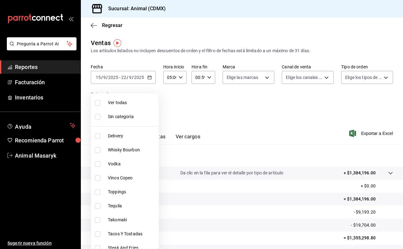
checkbox input "true"
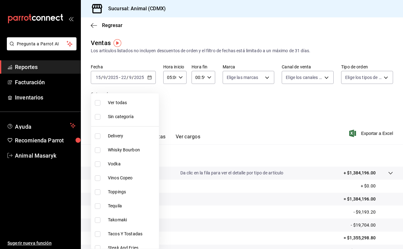
checkbox input "true"
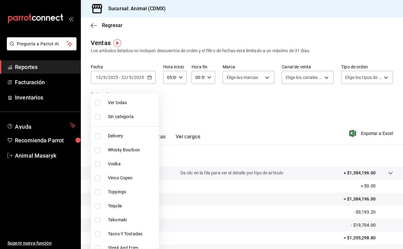
checkbox input "true"
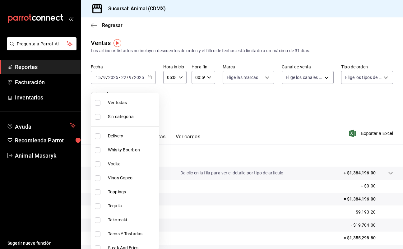
checkbox input "true"
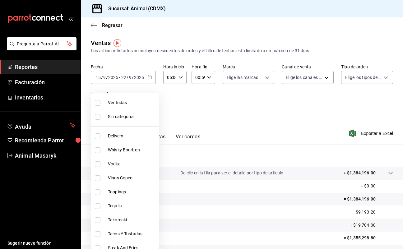
checkbox input "true"
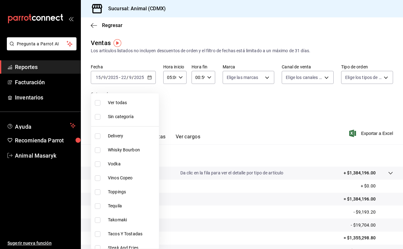
checkbox input "true"
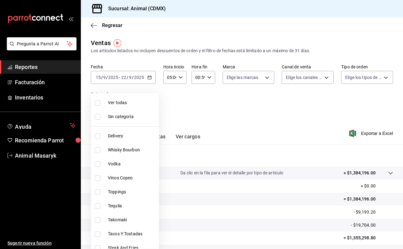
checkbox input "true"
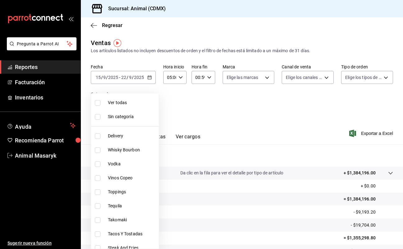
checkbox input "true"
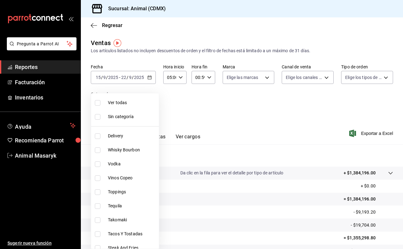
checkbox input "true"
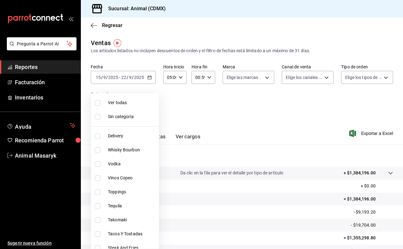
checkbox input "true"
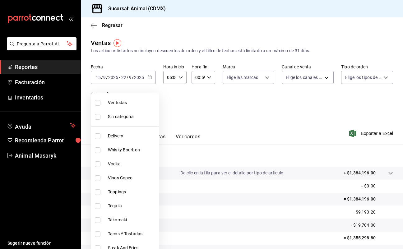
checkbox input "true"
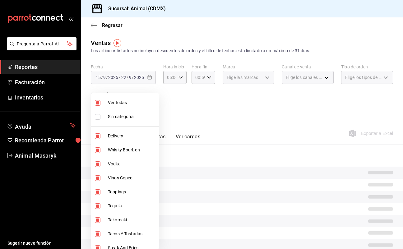
click at [134, 137] on span "Delivery" at bounding box center [132, 136] width 49 height 7
type input "2ffeebaa-176c-4024-95f8-553ffecca8da,37769cf4-dc78-44ce-a526-e9646600cae9,09350…"
checkbox input "false"
click at [133, 152] on span "Whisky Bourbon" at bounding box center [132, 150] width 49 height 7
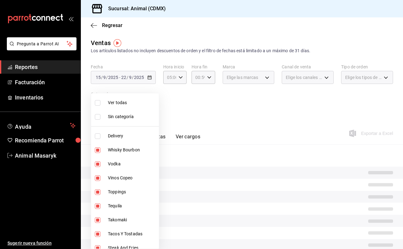
type input "37769cf4-dc78-44ce-a526-e9646600cae9,0935040b-234d-4818-8034-77968b9fe449,6755d…"
checkbox input "false"
click at [131, 168] on li "Vodka" at bounding box center [125, 164] width 68 height 14
type input "0935040b-234d-4818-8034-77968b9fe449,6755d557-05bc-4d29-83de-2e203c7f1c90,f508f…"
checkbox input "false"
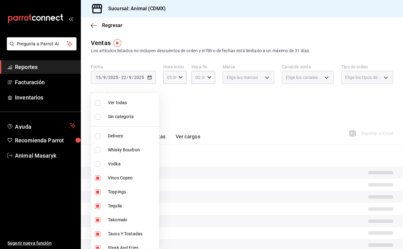
click at [131, 181] on li "Vinos Copeo" at bounding box center [125, 178] width 68 height 14
type input "6755d557-05bc-4d29-83de-2e203c7f1c90,f508f587-62d7-439b-b585-18c67f30617c,b440d…"
checkbox input "false"
click at [114, 152] on span "Whisky Bourbon" at bounding box center [132, 150] width 49 height 7
type input "6755d557-05bc-4d29-83de-2e203c7f1c90,f508f587-62d7-439b-b585-18c67f30617c,b440d…"
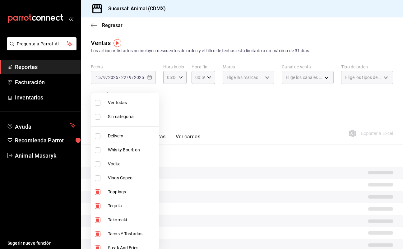
checkbox input "true"
click at [114, 163] on span "Vodka" at bounding box center [132, 164] width 49 height 7
type input "6755d557-05bc-4d29-83de-2e203c7f1c90,f508f587-62d7-439b-b585-18c67f30617c,b440d…"
checkbox input "true"
click at [113, 176] on span "Vinos Copeo" at bounding box center [132, 178] width 49 height 7
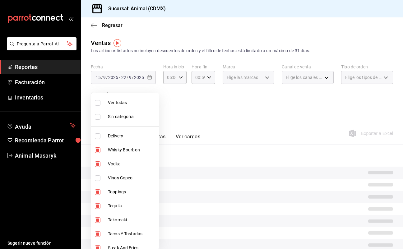
type input "6755d557-05bc-4d29-83de-2e203c7f1c90,f508f587-62d7-439b-b585-18c67f30617c,b440d…"
checkbox input "true"
click at [114, 194] on span "Toppings" at bounding box center [132, 192] width 49 height 7
type input "f508f587-62d7-439b-b585-18c67f30617c,b440db1b-262f-4461-8c76-289683a358cd,e7a34…"
checkbox input "false"
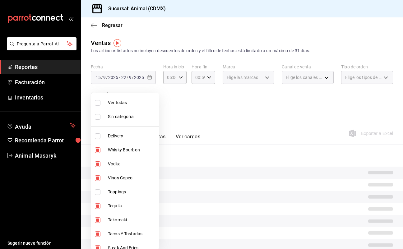
click at [114, 210] on li "Tequila" at bounding box center [125, 206] width 68 height 14
type input "b440db1b-262f-4461-8c76-289683a358cd,e7a34caa-3002-4df6-af7e-35e4466dbacf,a8103…"
checkbox input "false"
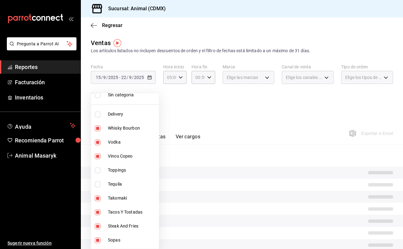
scroll to position [42, 0]
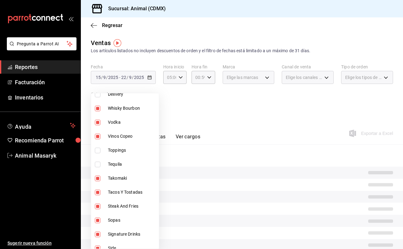
click at [112, 169] on li "Tequila" at bounding box center [125, 164] width 68 height 14
type input "b440db1b-262f-4461-8c76-289683a358cd,e7a34caa-3002-4df6-af7e-35e4466dbacf,a8103…"
checkbox input "true"
click at [112, 181] on span "Takomaki" at bounding box center [132, 178] width 49 height 7
type input "e7a34caa-3002-4df6-af7e-35e4466dbacf,a8103cca-f4b4-42bd-97b9-43c33775c787,364a8…"
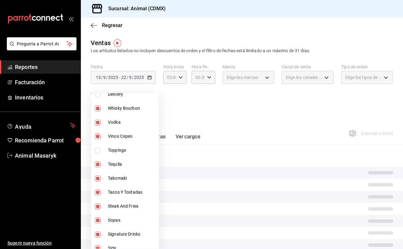
checkbox input "false"
click at [113, 194] on span "Tacos Y Tostadas" at bounding box center [132, 192] width 49 height 7
type input "a8103cca-f4b4-42bd-97b9-43c33775c787,364a8aaa-0d6f-4eb5-a140-27e8ed7d645c,5c100…"
checkbox input "false"
click at [113, 202] on li "Steak And Fries" at bounding box center [125, 207] width 68 height 14
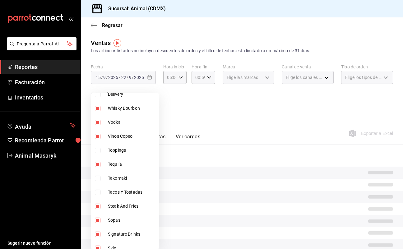
type input "364a8aaa-0d6f-4eb5-a140-27e8ed7d645c,5c100383-0995-4928-ac5d-10ee9c0e08e5,60882…"
checkbox input "false"
click at [115, 218] on span "Sopas" at bounding box center [132, 220] width 49 height 7
type input "5c100383-0995-4928-ac5d-10ee9c0e08e5,60882e8f-c6b2-4055-995c-c1d8f4330abf,49e97…"
checkbox input "false"
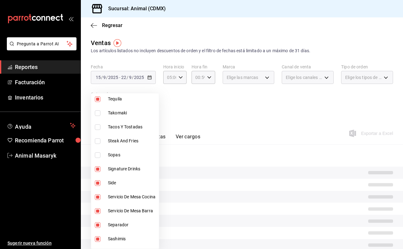
scroll to position [114, 0]
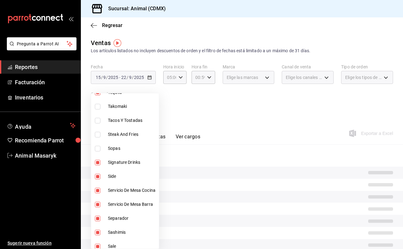
click at [112, 161] on span "Signature Drinks" at bounding box center [132, 162] width 49 height 7
type input "60882e8f-c6b2-4055-995c-c1d8f4330abf,49e979bd-2c91-4153-84d6-9f4767aac246,27716…"
checkbox input "false"
click at [112, 172] on li "Side" at bounding box center [125, 177] width 68 height 14
type input "49e979bd-2c91-4153-84d6-9f4767aac246,27716f26-89a8-4498-b264-df9e8b7d7ada,958e8…"
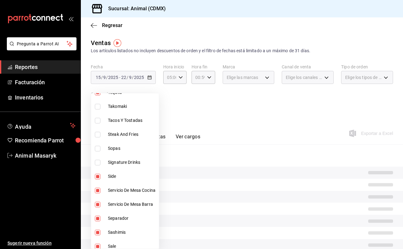
checkbox input "false"
click at [112, 162] on span "Signature Drinks" at bounding box center [132, 162] width 49 height 7
type input "49e979bd-2c91-4153-84d6-9f4767aac246,27716f26-89a8-4498-b264-df9e8b7d7ada,958e8…"
checkbox input "true"
click at [126, 193] on span "Servicio De Mesa Cocina" at bounding box center [132, 190] width 49 height 7
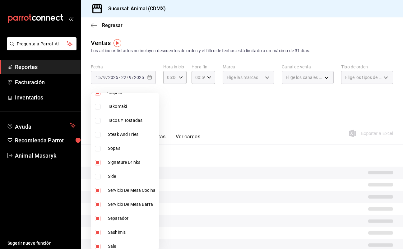
type input "27716f26-89a8-4498-b264-df9e8b7d7ada,958e8677-6e59-4090-b583-ad95463d08e3,966bc…"
checkbox input "false"
click at [129, 210] on li "Servicio De Mesa Barra" at bounding box center [125, 205] width 68 height 14
type input "958e8677-6e59-4090-b583-ad95463d08e3,966bcf7c-3512-42a2-8e08-b8149fea86a5,635ef…"
checkbox input "false"
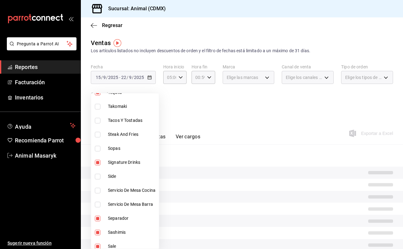
click at [129, 220] on span "Separador" at bounding box center [132, 218] width 49 height 7
type input "966bcf7c-3512-42a2-8e08-b8149fea86a5,635ef193-4f07-42f1-bfc6-7f2bb1021da7,a5646…"
checkbox input "false"
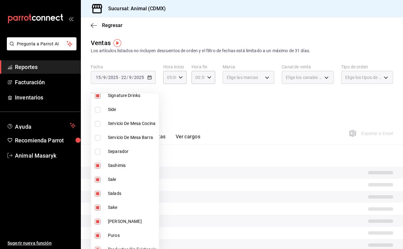
scroll to position [183, 0]
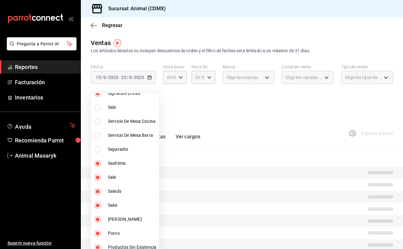
click at [120, 152] on span "Separador" at bounding box center [132, 149] width 49 height 7
type input "966bcf7c-3512-42a2-8e08-b8149fea86a5,635ef193-4f07-42f1-bfc6-7f2bb1021da7,a5646…"
checkbox input "true"
click at [123, 164] on span "Sashimis" at bounding box center [132, 163] width 49 height 7
type input "635ef193-4f07-42f1-bfc6-7f2bb1021da7,a564655c-90ce-4b0a-9275-b31e71cfb3e5,fb7e4…"
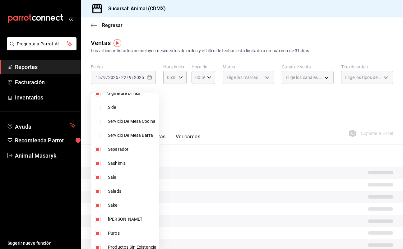
checkbox input "false"
click at [137, 160] on li "Sashimis" at bounding box center [125, 164] width 68 height 14
type input "635ef193-4f07-42f1-bfc6-7f2bb1021da7,a564655c-90ce-4b0a-9275-b31e71cfb3e5,fb7e4…"
checkbox input "true"
click at [132, 165] on span "Sashimis" at bounding box center [132, 163] width 49 height 7
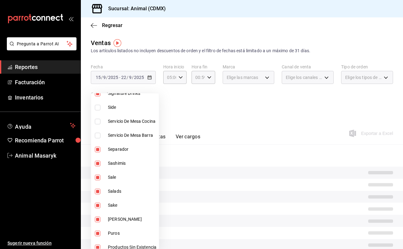
type input "635ef193-4f07-42f1-bfc6-7f2bb1021da7,a564655c-90ce-4b0a-9275-b31e71cfb3e5,fb7e4…"
checkbox input "false"
click at [129, 177] on span "Sale" at bounding box center [132, 177] width 49 height 7
type input "a564655c-90ce-4b0a-9275-b31e71cfb3e5,fb7e4548-7f56-4166-a0ee-1e3459e681e7,2b7ab…"
checkbox input "false"
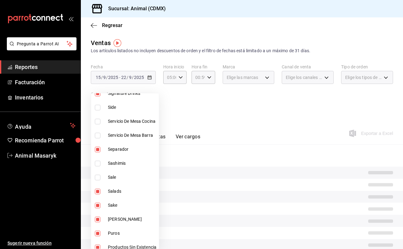
click at [129, 195] on li "Salads" at bounding box center [125, 192] width 68 height 14
type input "fb7e4548-7f56-4166-a0ee-1e3459e681e7,2b7ab97a-d758-405b-b8f4-3933c9198c0a,a4ab4…"
checkbox input "false"
click at [129, 195] on li "Salads" at bounding box center [125, 192] width 68 height 14
type input "fb7e4548-7f56-4166-a0ee-1e3459e681e7,2b7ab97a-d758-405b-b8f4-3933c9198c0a,a4ab4…"
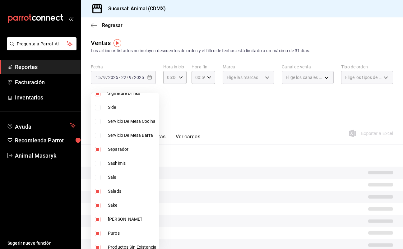
checkbox input "true"
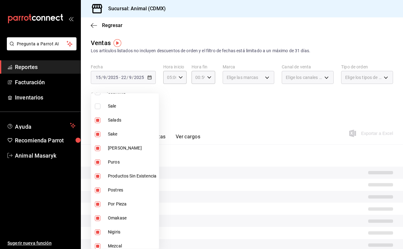
scroll to position [255, 0]
click at [130, 187] on span "Postres" at bounding box center [132, 189] width 49 height 7
type input "fb7e4548-7f56-4166-a0ee-1e3459e681e7,2b7ab97a-d758-405b-b8f4-3933c9198c0a,a4ab4…"
checkbox input "false"
click at [132, 209] on li "Por Pieza" at bounding box center [125, 203] width 68 height 14
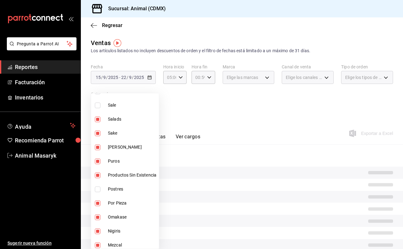
type input "fb7e4548-7f56-4166-a0ee-1e3459e681e7,2b7ab97a-d758-405b-b8f4-3933c9198c0a,a4ab4…"
checkbox input "false"
click at [133, 221] on li "Omakase" at bounding box center [125, 217] width 68 height 14
type input "fb7e4548-7f56-4166-a0ee-1e3459e681e7,2b7ab97a-d758-405b-b8f4-3933c9198c0a,a4ab4…"
checkbox input "false"
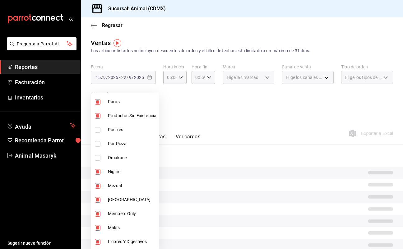
scroll to position [316, 0]
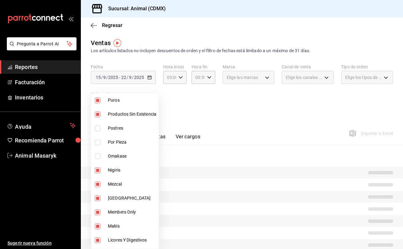
click at [121, 167] on li "Nigiris" at bounding box center [125, 170] width 68 height 14
type input "fb7e4548-7f56-4166-a0ee-1e3459e681e7,2b7ab97a-d758-405b-b8f4-3933c9198c0a,a4ab4…"
checkbox input "false"
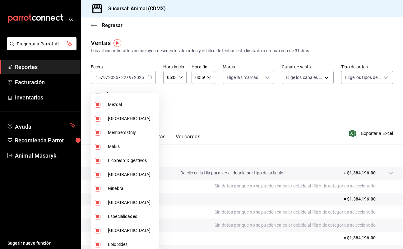
scroll to position [416, 0]
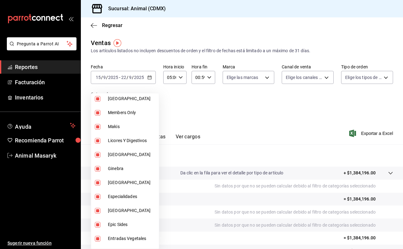
click at [104, 111] on li "Members Only" at bounding box center [125, 113] width 68 height 14
type input "fb7e4548-7f56-4166-a0ee-1e3459e681e7,2b7ab97a-d758-405b-b8f4-3933c9198c0a,a4ab4…"
checkbox input "false"
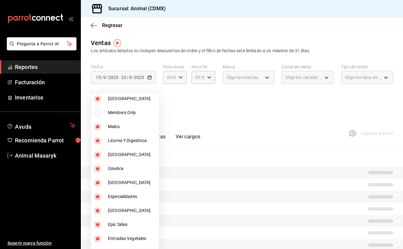
click at [110, 124] on span "Makis" at bounding box center [132, 127] width 49 height 7
type input "fb7e4548-7f56-4166-a0ee-1e3459e681e7,2b7ab97a-d758-405b-b8f4-3933c9198c0a,a4ab4…"
checkbox input "false"
click at [114, 145] on li "Licores Y Digestivos" at bounding box center [125, 141] width 68 height 14
type input "fb7e4548-7f56-4166-a0ee-1e3459e681e7,2b7ab97a-d758-405b-b8f4-3933c9198c0a,a4ab4…"
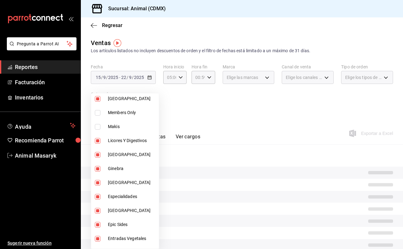
checkbox input "false"
click at [114, 145] on li "Licores Y Digestivos" at bounding box center [125, 141] width 68 height 14
type input "fb7e4548-7f56-4166-a0ee-1e3459e681e7,2b7ab97a-d758-405b-b8f4-3933c9198c0a,a4ab4…"
checkbox input "true"
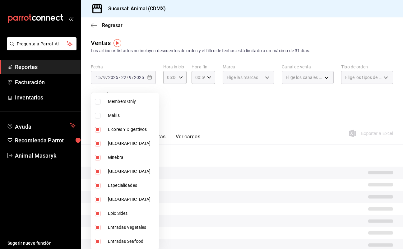
scroll to position [435, 0]
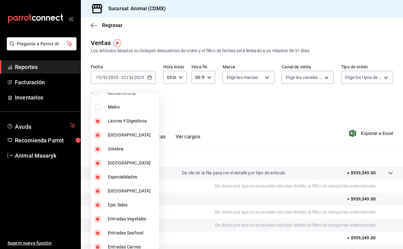
click at [114, 134] on span "[GEOGRAPHIC_DATA]" at bounding box center [132, 135] width 49 height 7
type input "fb7e4548-7f56-4166-a0ee-1e3459e681e7,2b7ab97a-d758-405b-b8f4-3933c9198c0a,a4ab4…"
checkbox input "false"
click at [121, 170] on li "[GEOGRAPHIC_DATA]" at bounding box center [125, 163] width 68 height 14
type input "fb7e4548-7f56-4166-a0ee-1e3459e681e7,2b7ab97a-d758-405b-b8f4-3933c9198c0a,a4ab4…"
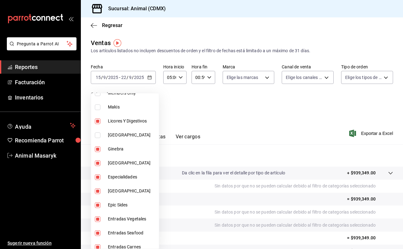
checkbox input "false"
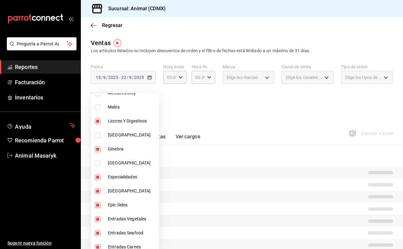
click at [124, 185] on li "[GEOGRAPHIC_DATA]" at bounding box center [125, 191] width 68 height 14
type input "fb7e4548-7f56-4166-a0ee-1e3459e681e7,2b7ab97a-d758-405b-b8f4-3933c9198c0a,a4ab4…"
checkbox input "false"
click at [112, 165] on span "[GEOGRAPHIC_DATA]" at bounding box center [132, 163] width 49 height 7
type input "fb7e4548-7f56-4166-a0ee-1e3459e681e7,2b7ab97a-d758-405b-b8f4-3933c9198c0a,a4ab4…"
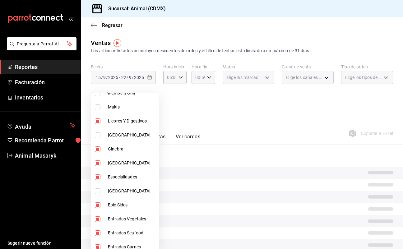
checkbox input "true"
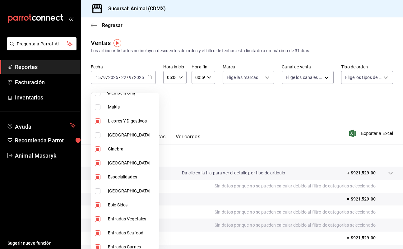
click at [104, 141] on li "[GEOGRAPHIC_DATA]" at bounding box center [125, 135] width 68 height 14
type input "fb7e4548-7f56-4166-a0ee-1e3459e681e7,2b7ab97a-d758-405b-b8f4-3933c9198c0a,a4ab4…"
checkbox input "true"
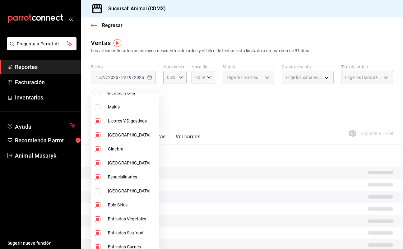
click at [113, 191] on span "[GEOGRAPHIC_DATA]" at bounding box center [132, 191] width 49 height 7
type input "fb7e4548-7f56-4166-a0ee-1e3459e681e7,2b7ab97a-d758-405b-b8f4-3933c9198c0a,a4ab4…"
checkbox input "true"
click at [116, 181] on li "Especialidades" at bounding box center [125, 177] width 68 height 14
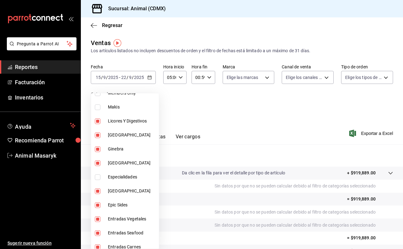
type input "fb7e4548-7f56-4166-a0ee-1e3459e681e7,2b7ab97a-d758-405b-b8f4-3933c9198c0a,a4ab4…"
checkbox input "false"
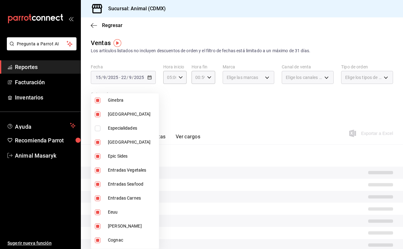
scroll to position [489, 0]
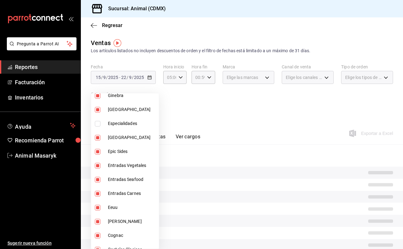
click at [121, 154] on span "Epic Sides" at bounding box center [132, 151] width 49 height 7
type input "fb7e4548-7f56-4166-a0ee-1e3459e681e7,2b7ab97a-d758-405b-b8f4-3933c9198c0a,a4ab4…"
checkbox input "false"
click at [122, 171] on li "Entradas Vegetales" at bounding box center [125, 166] width 68 height 14
type input "fb7e4548-7f56-4166-a0ee-1e3459e681e7,2b7ab97a-d758-405b-b8f4-3933c9198c0a,a4ab4…"
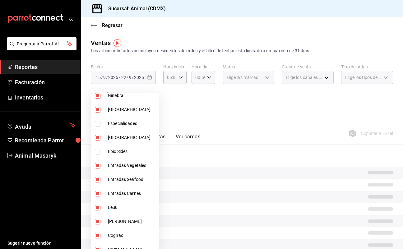
checkbox input "false"
click at [122, 176] on li "Entradas Seafood" at bounding box center [125, 180] width 68 height 14
type input "fb7e4548-7f56-4166-a0ee-1e3459e681e7,2b7ab97a-d758-405b-b8f4-3933c9198c0a,a4ab4…"
checkbox input "false"
click at [122, 187] on li "Entradas Carnes" at bounding box center [125, 194] width 68 height 14
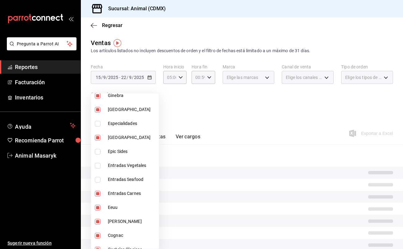
type input "fb7e4548-7f56-4166-a0ee-1e3459e681e7,2b7ab97a-d758-405b-b8f4-3933c9198c0a,a4ab4…"
checkbox input "false"
click at [126, 207] on span "Eeuu" at bounding box center [132, 207] width 49 height 7
type input "fb7e4548-7f56-4166-a0ee-1e3459e681e7,2b7ab97a-d758-405b-b8f4-3933c9198c0a,a4ab4…"
checkbox input "false"
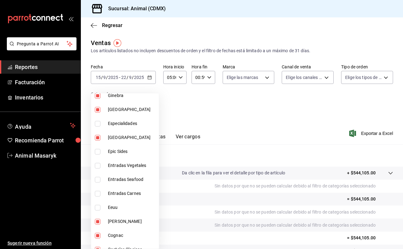
click at [126, 207] on span "Eeuu" at bounding box center [132, 207] width 49 height 7
type input "fb7e4548-7f56-4166-a0ee-1e3459e681e7,2b7ab97a-d758-405b-b8f4-3933c9198c0a,a4ab4…"
checkbox input "true"
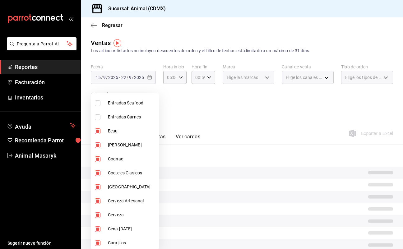
scroll to position [574, 0]
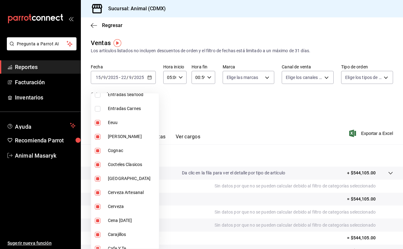
click at [120, 139] on span "[PERSON_NAME]" at bounding box center [132, 137] width 49 height 7
type input "fb7e4548-7f56-4166-a0ee-1e3459e681e7,2b7ab97a-d758-405b-b8f4-3933c9198c0a,a4ab4…"
checkbox input "false"
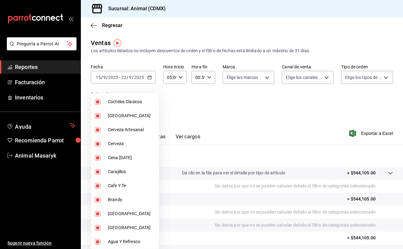
scroll to position [636, 0]
click at [129, 155] on span "Cena [DATE]" at bounding box center [132, 158] width 49 height 7
type input "fb7e4548-7f56-4166-a0ee-1e3459e681e7,2b7ab97a-d758-405b-b8f4-3933c9198c0a,a4ab4…"
checkbox input "false"
click at [366, 135] on div at bounding box center [201, 124] width 403 height 249
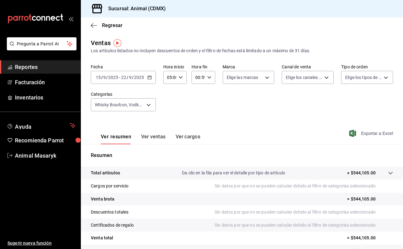
click at [358, 134] on span "Exportar a Excel" at bounding box center [372, 133] width 43 height 7
